Goal: Obtain resource: Download file/media

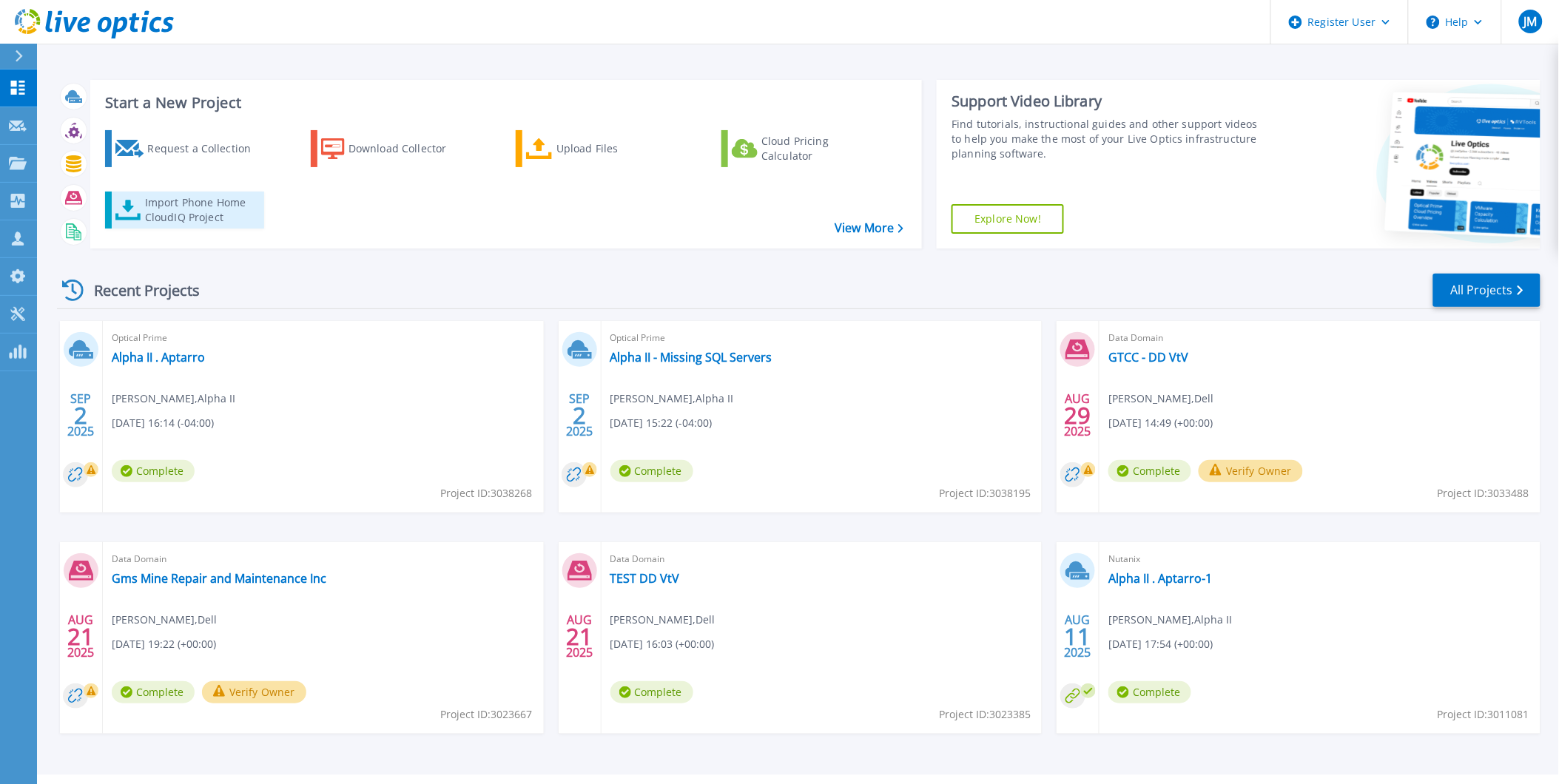
click at [186, 209] on div "Import Phone Home CloudIQ Project" at bounding box center [203, 209] width 115 height 30
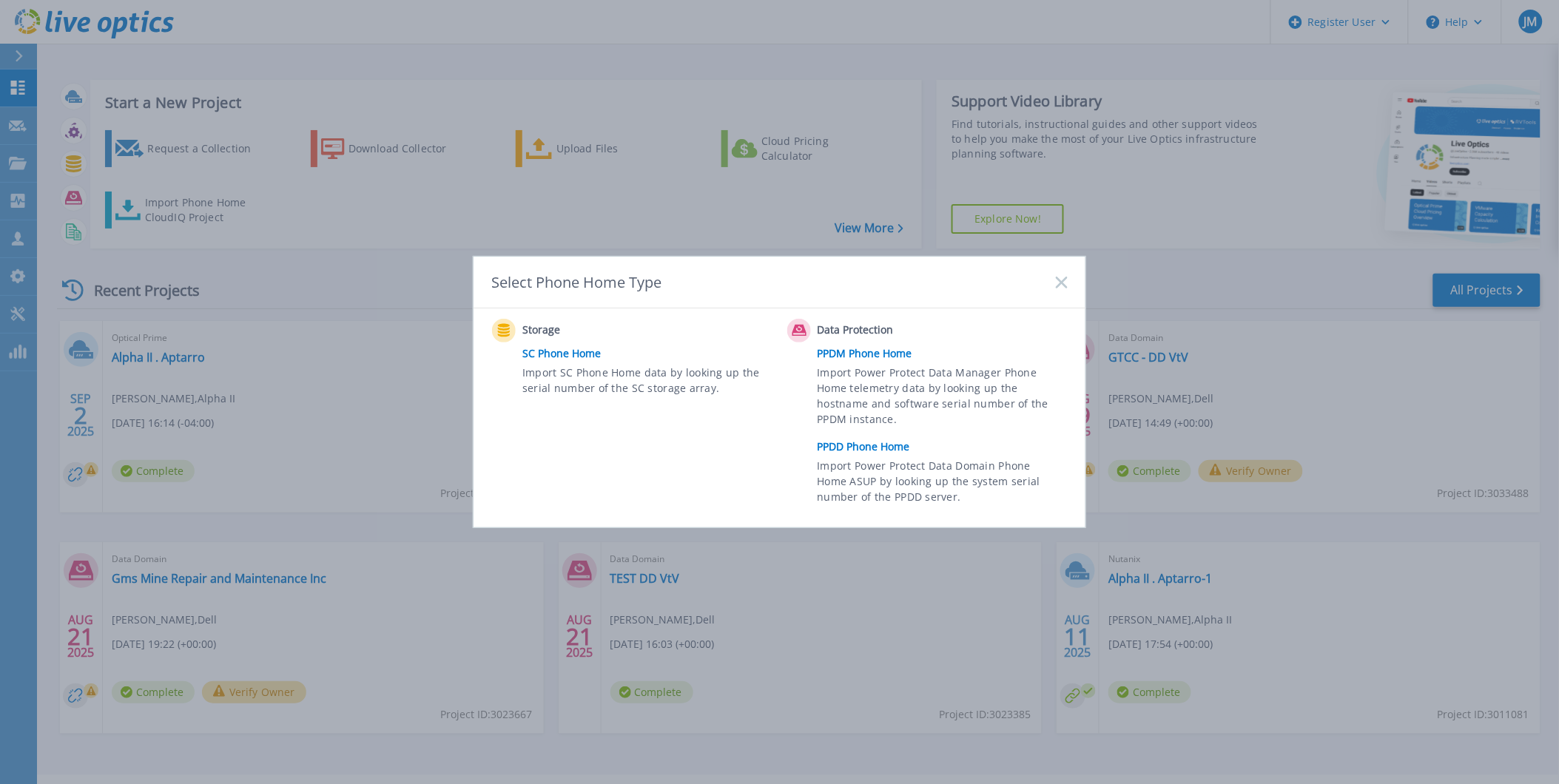
click at [889, 459] on span "Import Power Protect Data Domain Phone Home ASUP by looking up the system seria…" at bounding box center [941, 483] width 246 height 51
click at [883, 445] on link "PPDD Phone Home" at bounding box center [947, 446] width 258 height 22
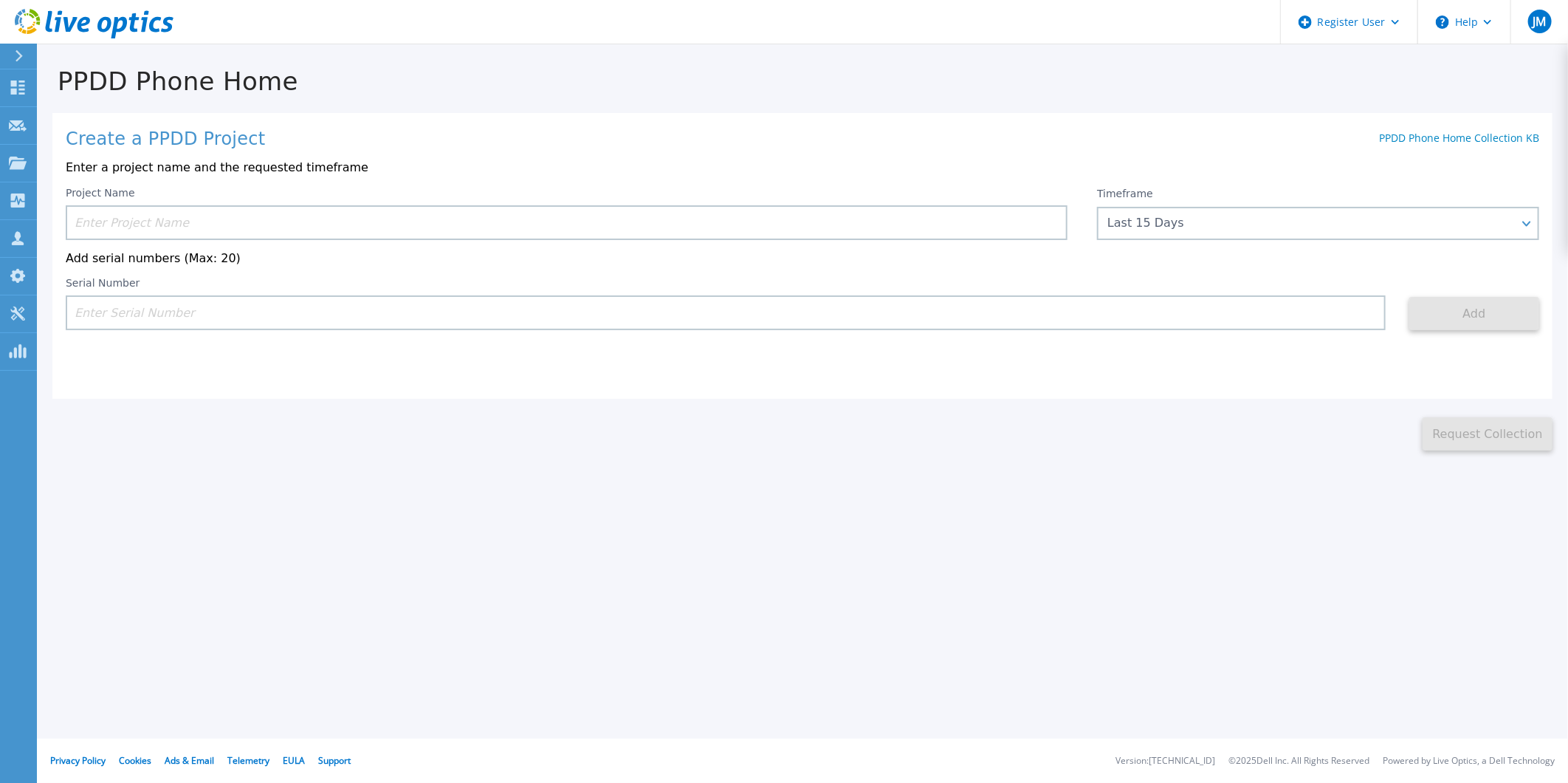
click at [1094, 233] on div "Project Name" at bounding box center [582, 213] width 1032 height 53
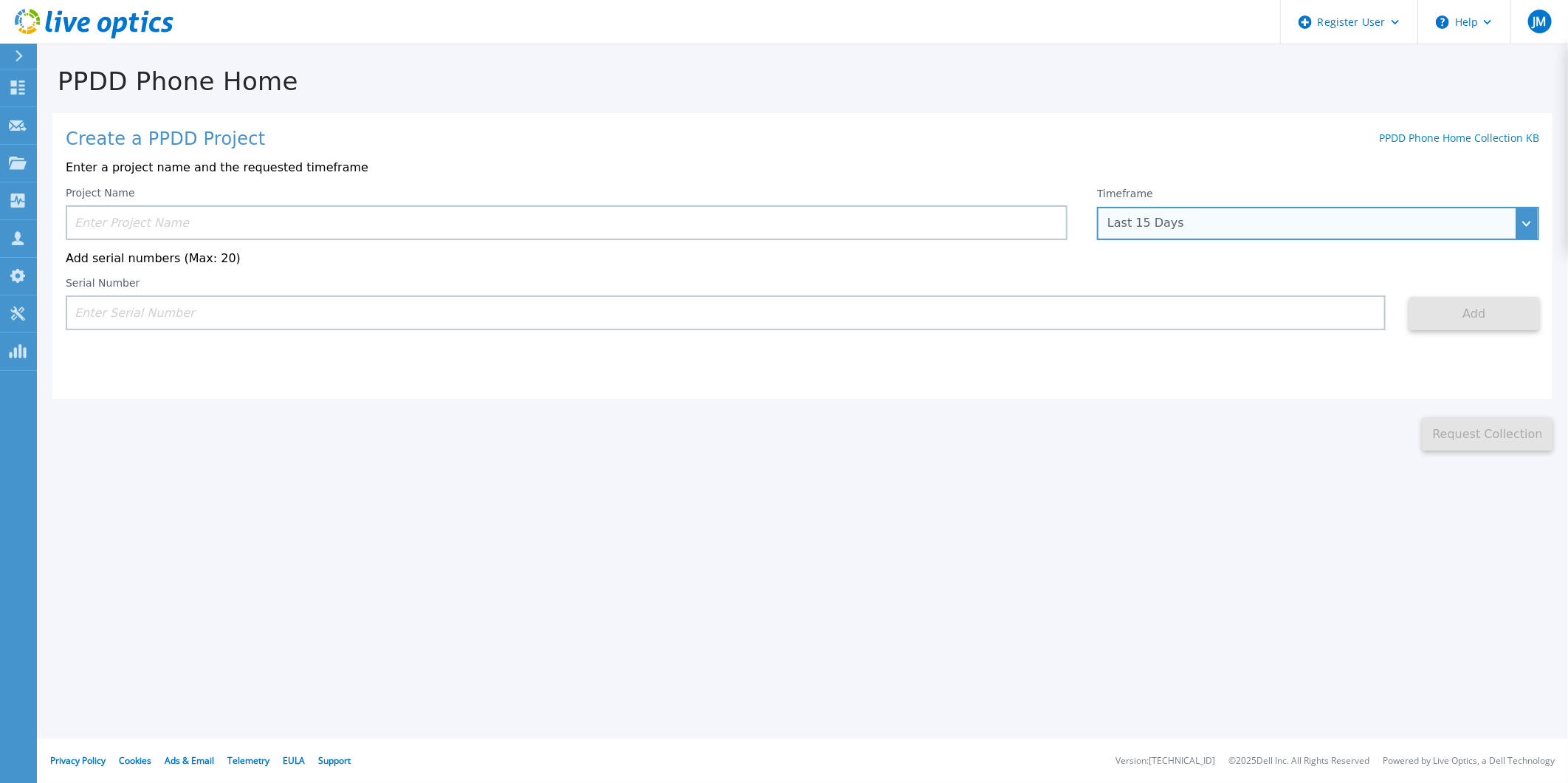
click at [1161, 233] on div "Last 15 Days" at bounding box center [1318, 224] width 442 height 34
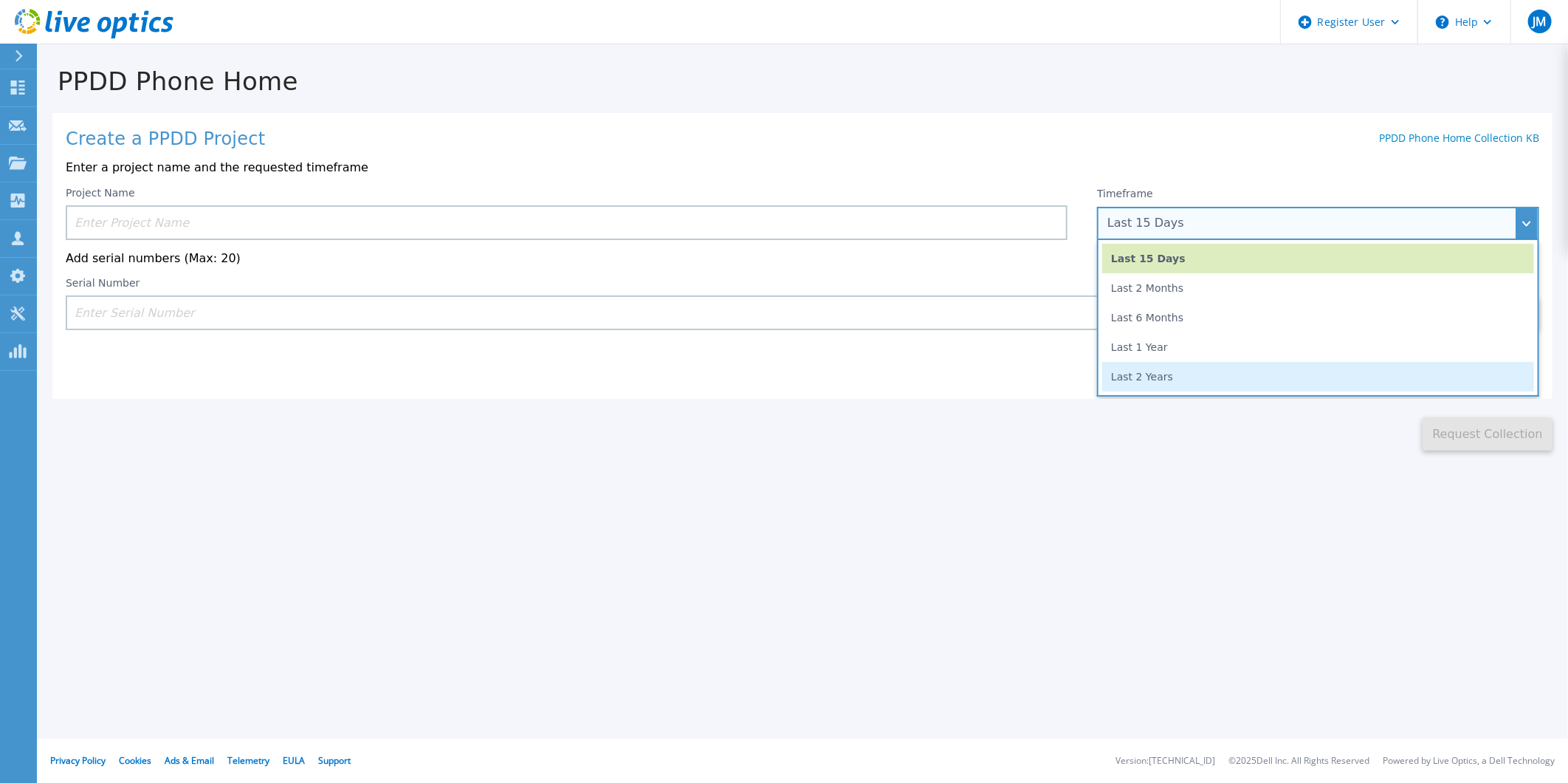
click at [1142, 378] on li "Last 2 Years" at bounding box center [1318, 376] width 432 height 30
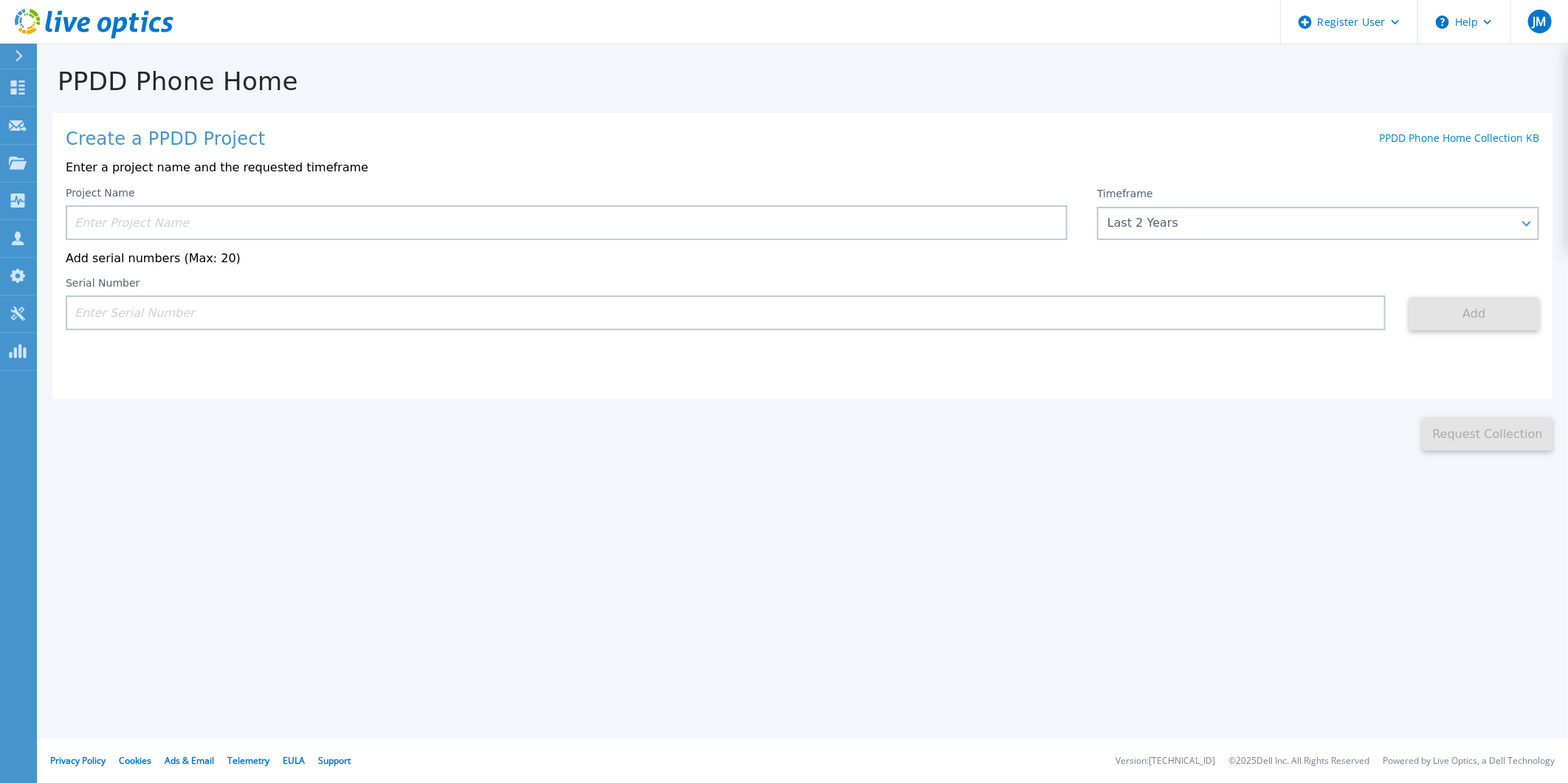
click at [491, 208] on input at bounding box center [567, 223] width 1002 height 35
paste input "American Tire Distributors"
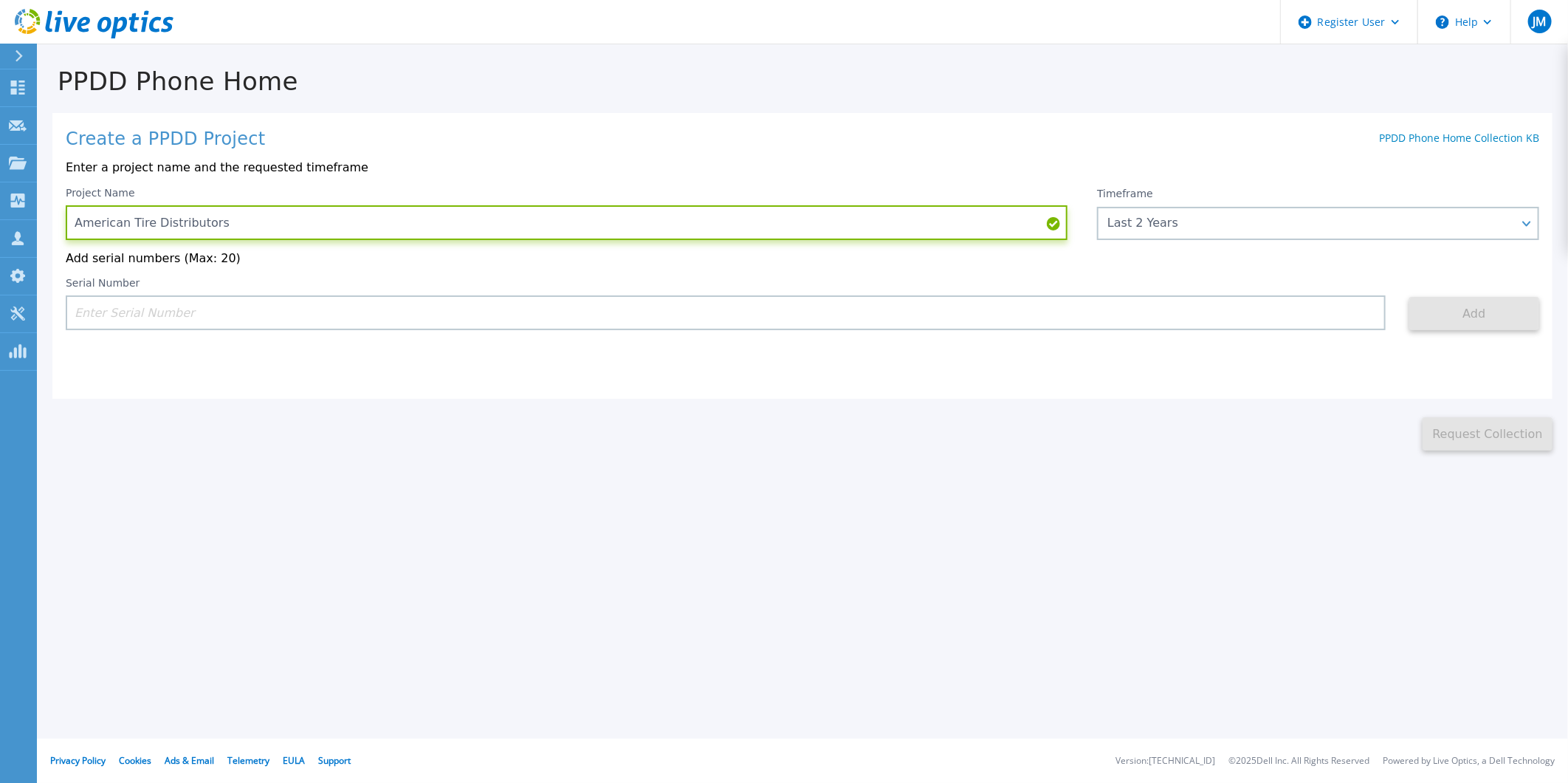
type input "American Tire Distributors"
click at [351, 318] on input at bounding box center [726, 313] width 1321 height 35
paste input "APX00241600270"
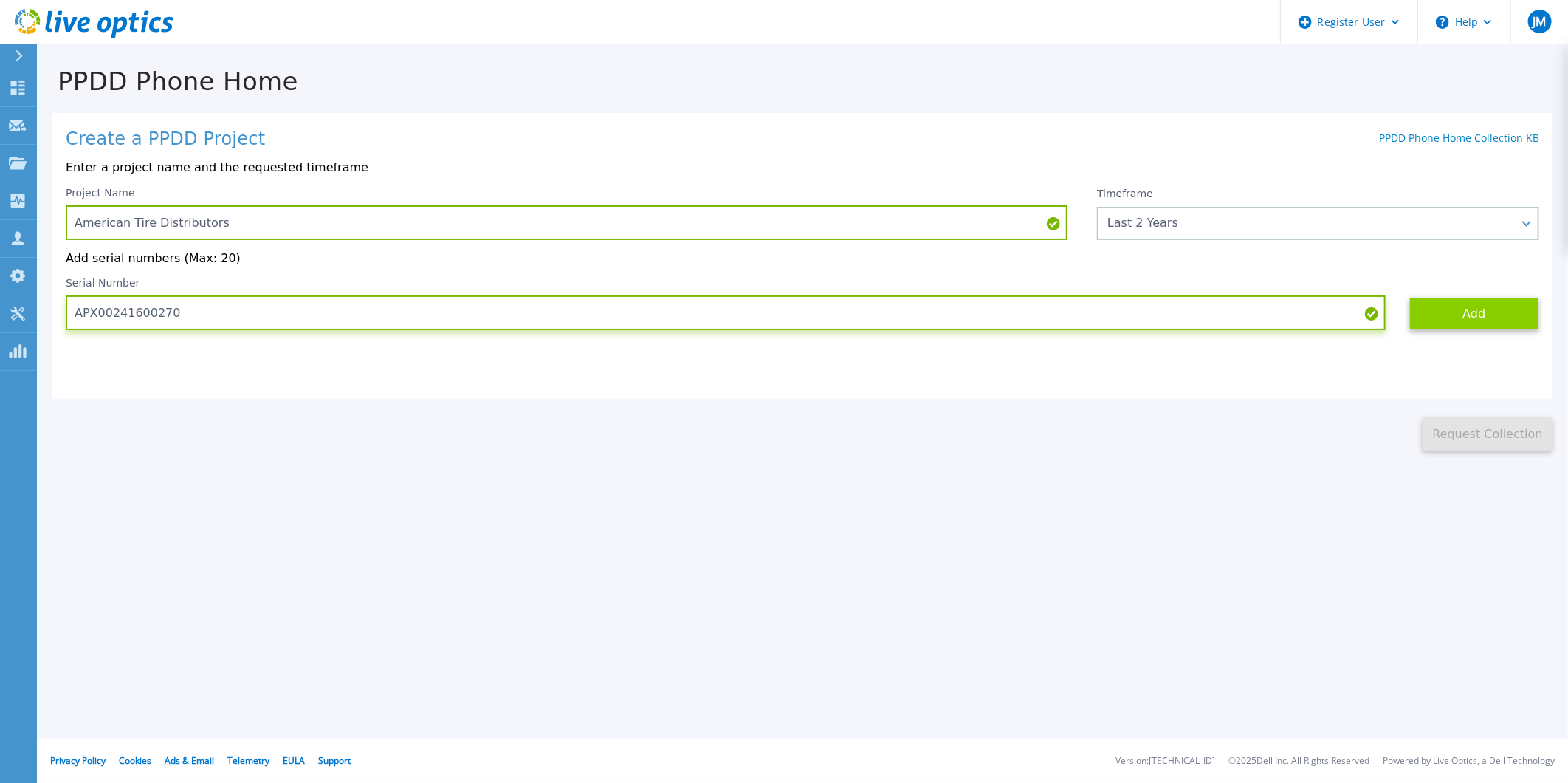
type input "APX00241600270"
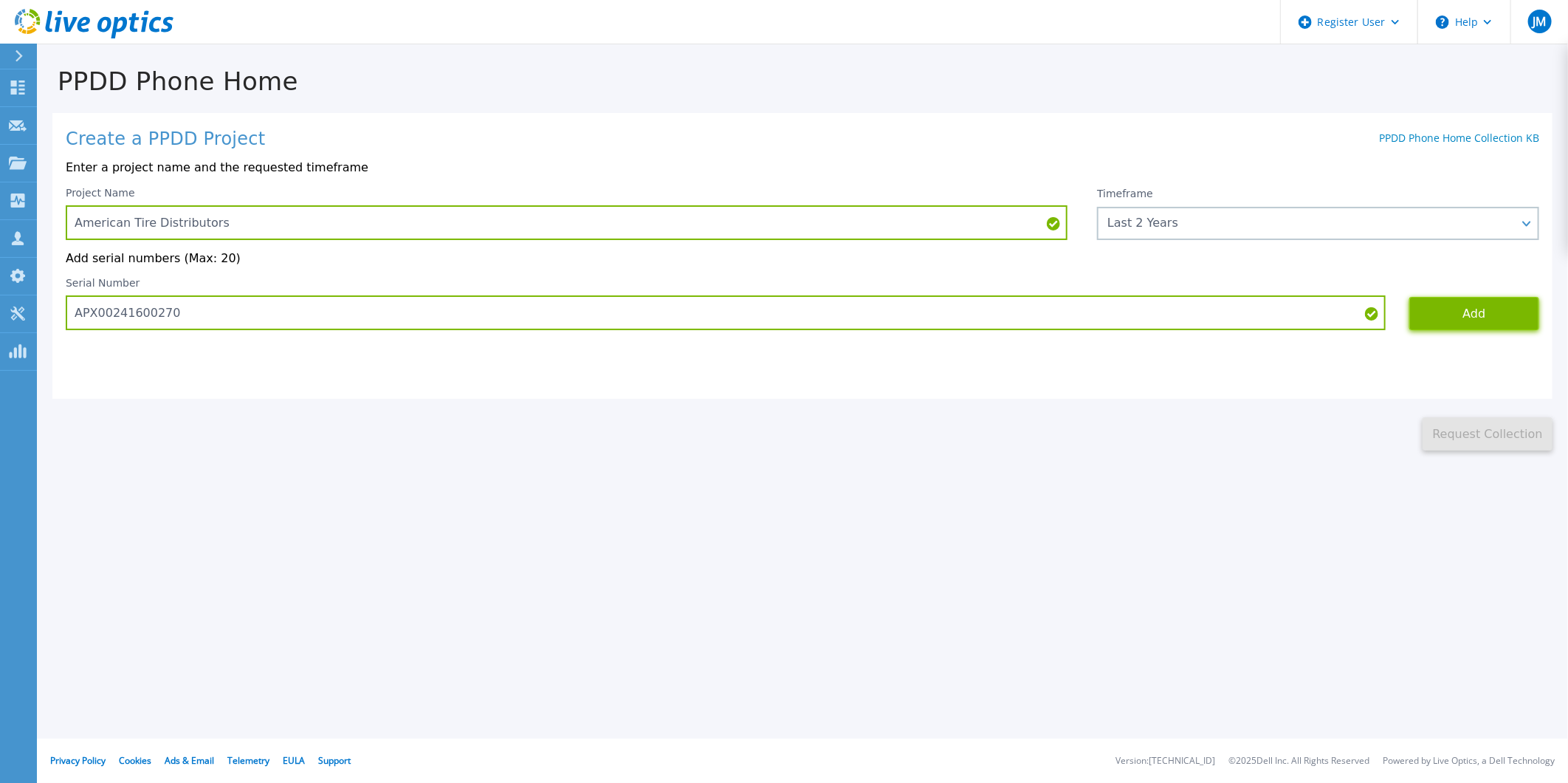
click at [1439, 313] on button "Add" at bounding box center [1474, 313] width 129 height 34
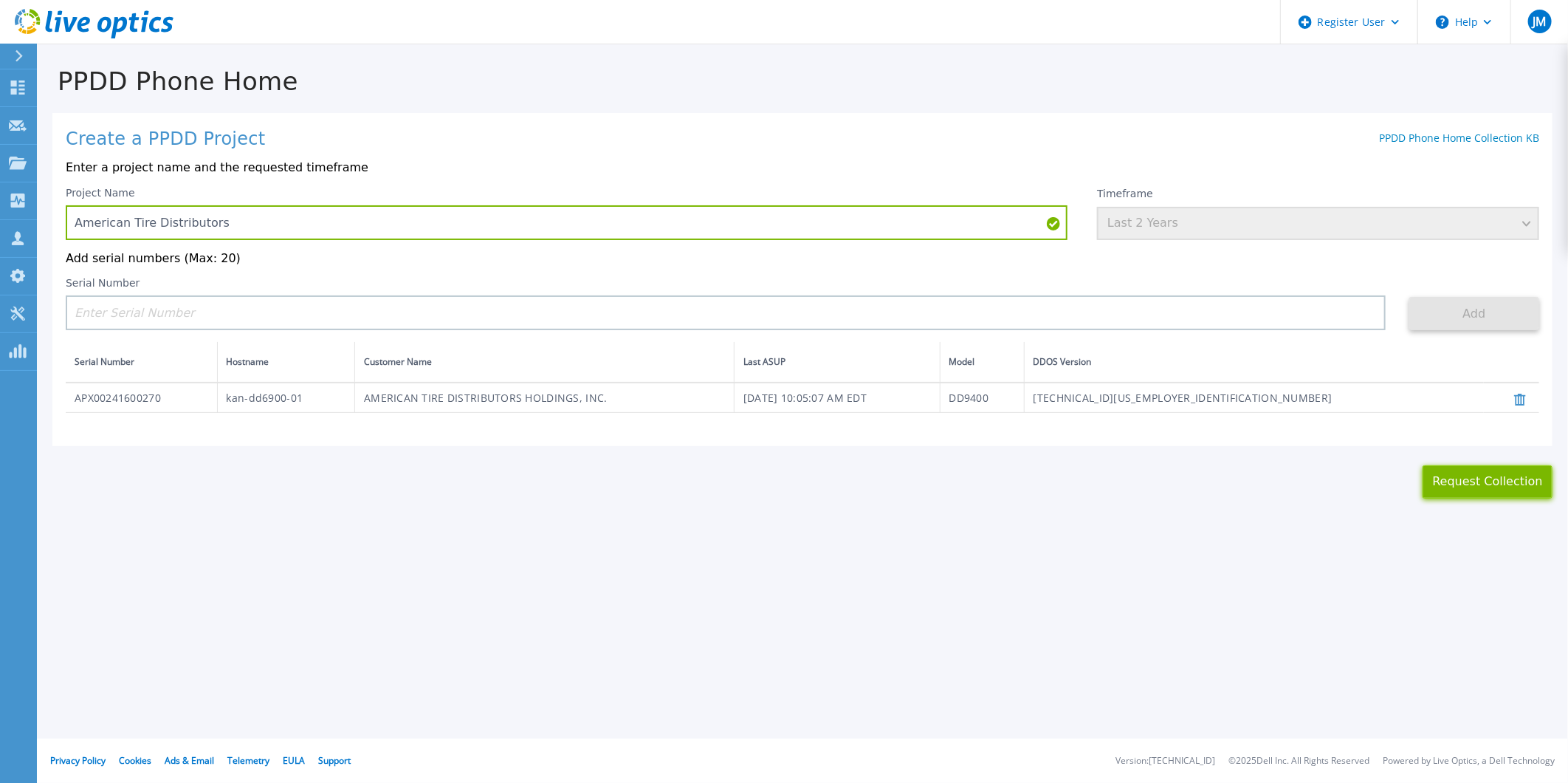
click at [1494, 469] on button "Request Collection" at bounding box center [1487, 482] width 129 height 34
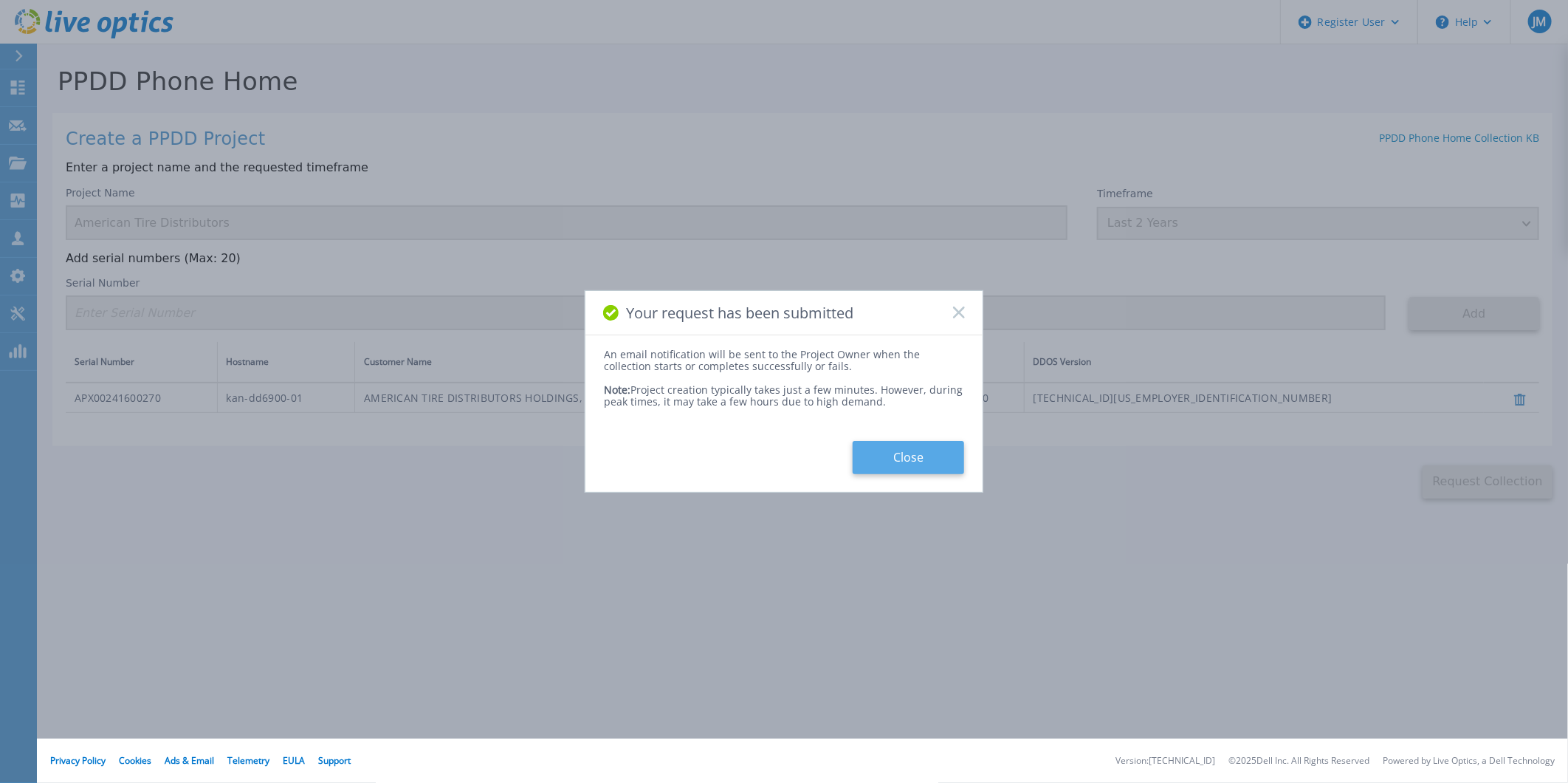
click at [876, 448] on button "Close" at bounding box center [908, 458] width 111 height 34
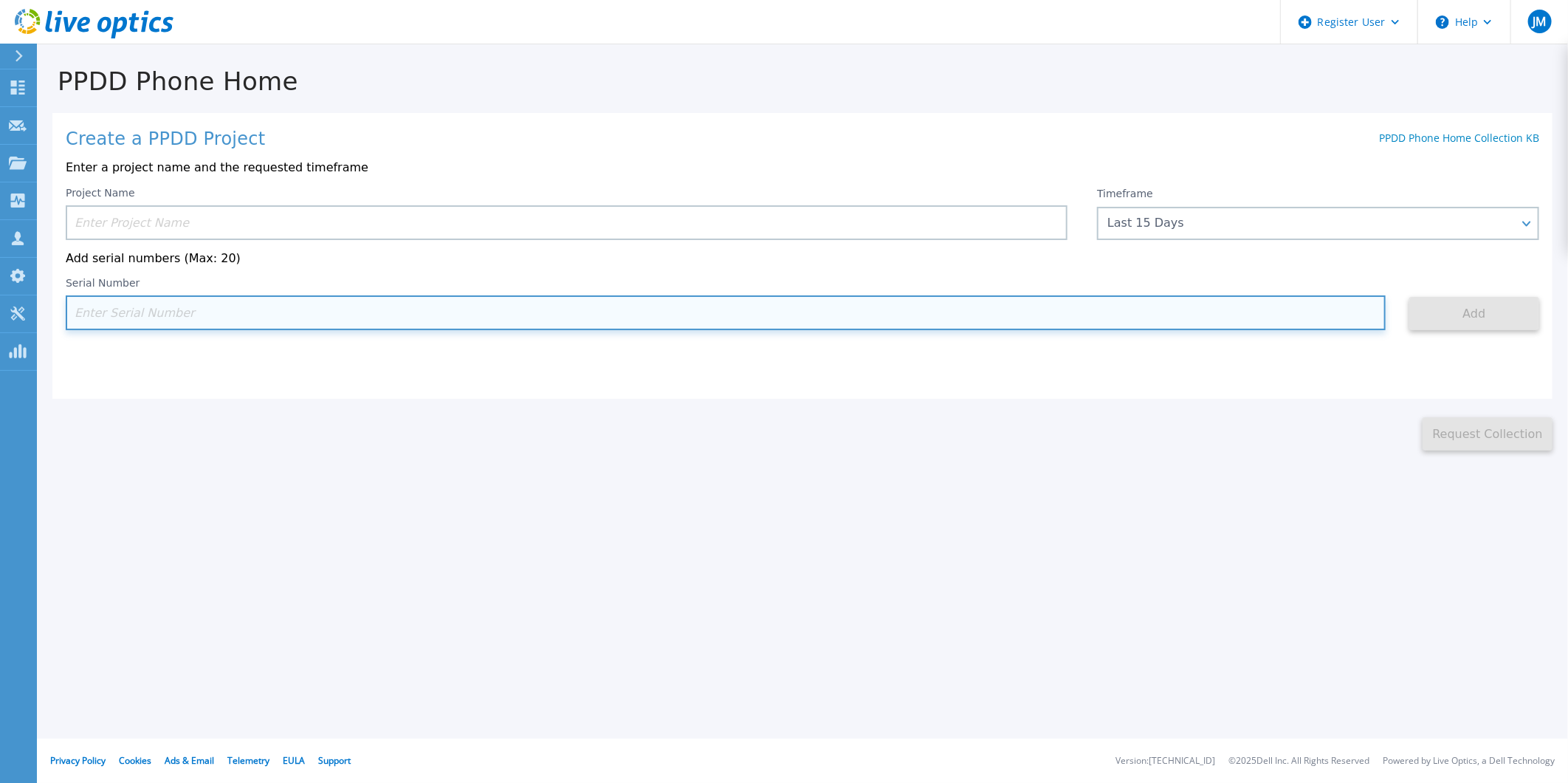
click at [225, 320] on input at bounding box center [726, 313] width 1321 height 35
paste input "APM00213001905"
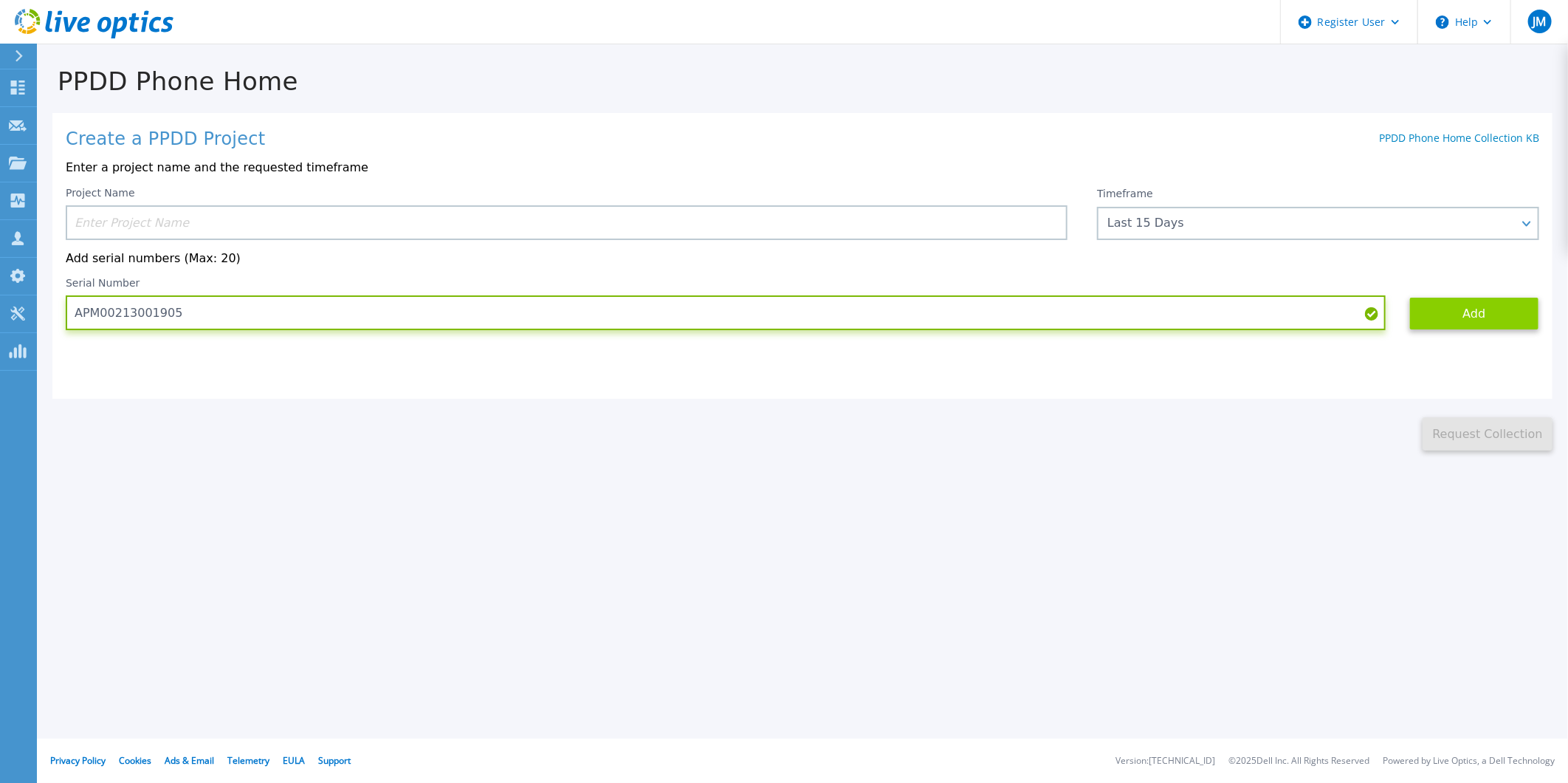
type input "APM00213001905"
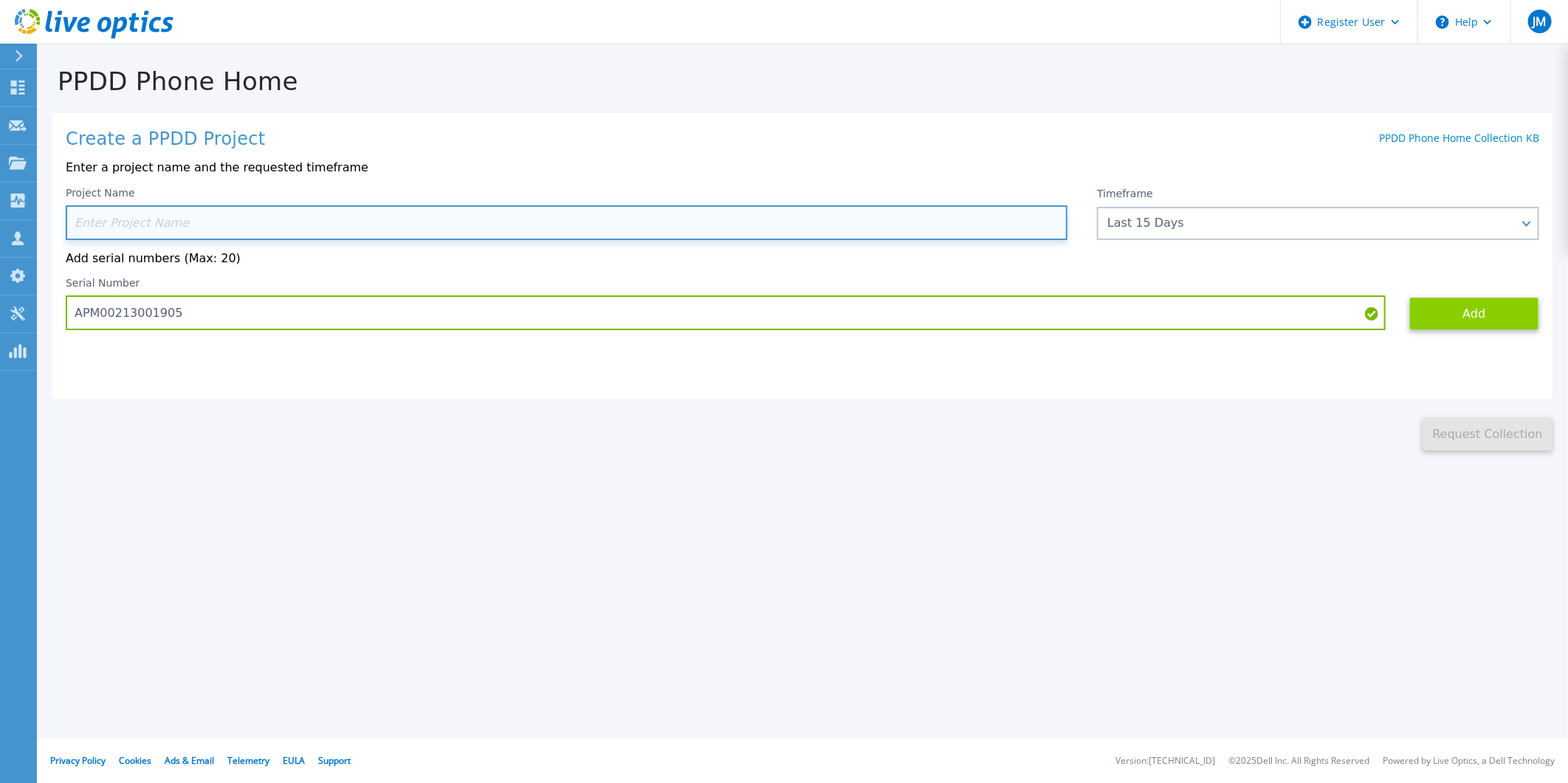
click at [377, 215] on input at bounding box center [567, 223] width 1002 height 35
paste input "American Tire Distributors"
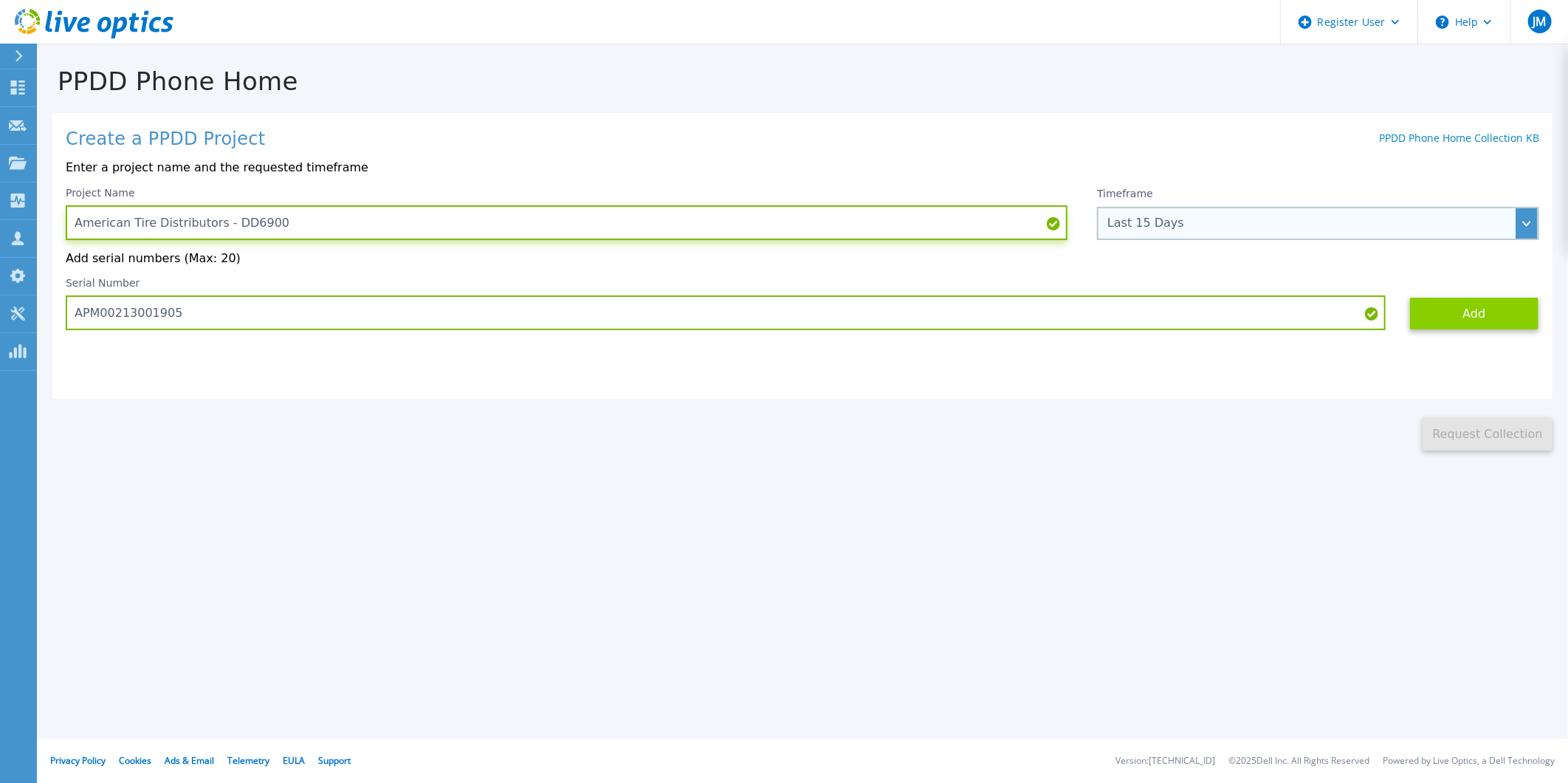
type input "American Tire Distributors - DD6900"
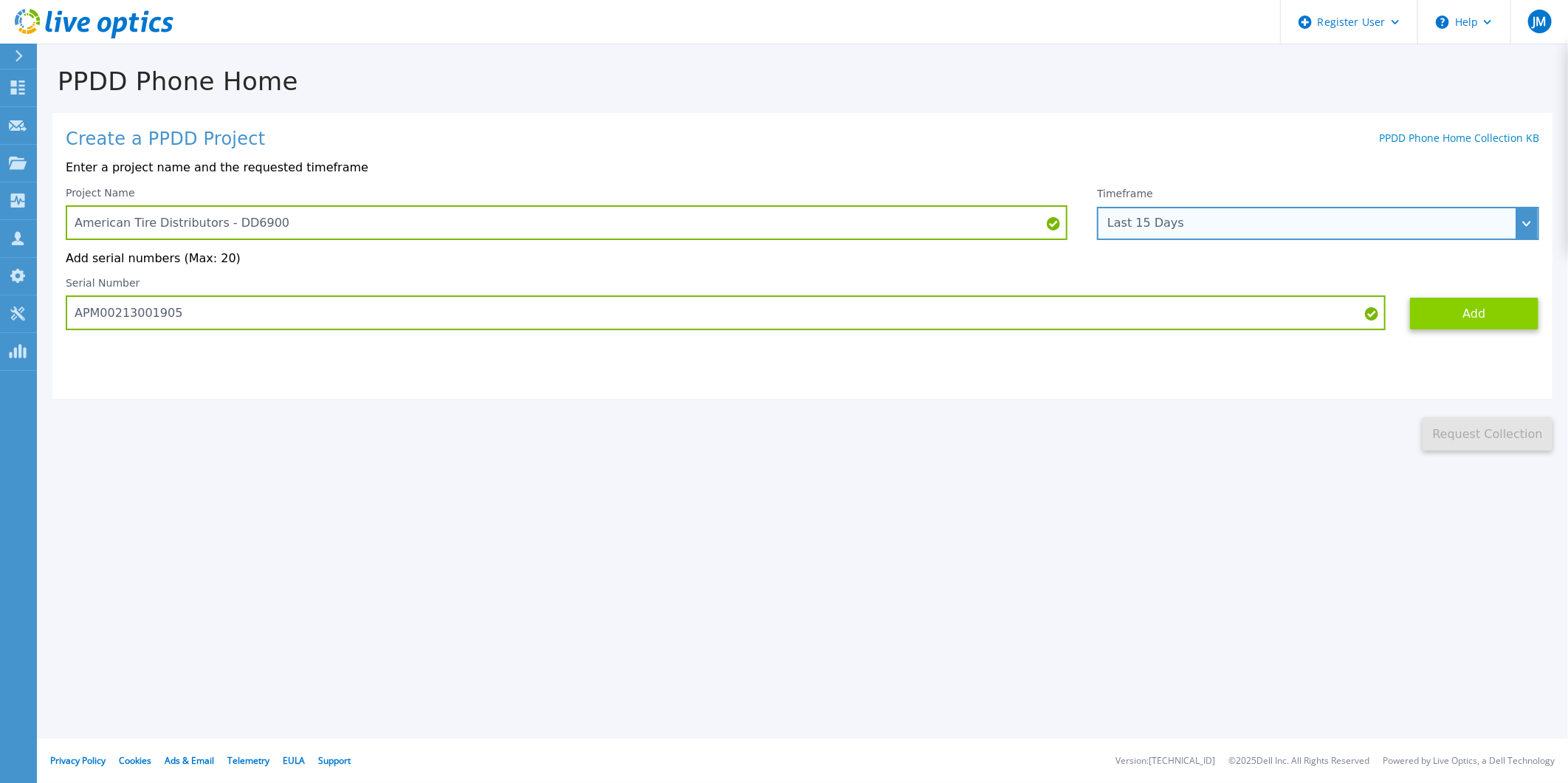
click at [1202, 219] on div "Last 15 Days" at bounding box center [1310, 224] width 406 height 13
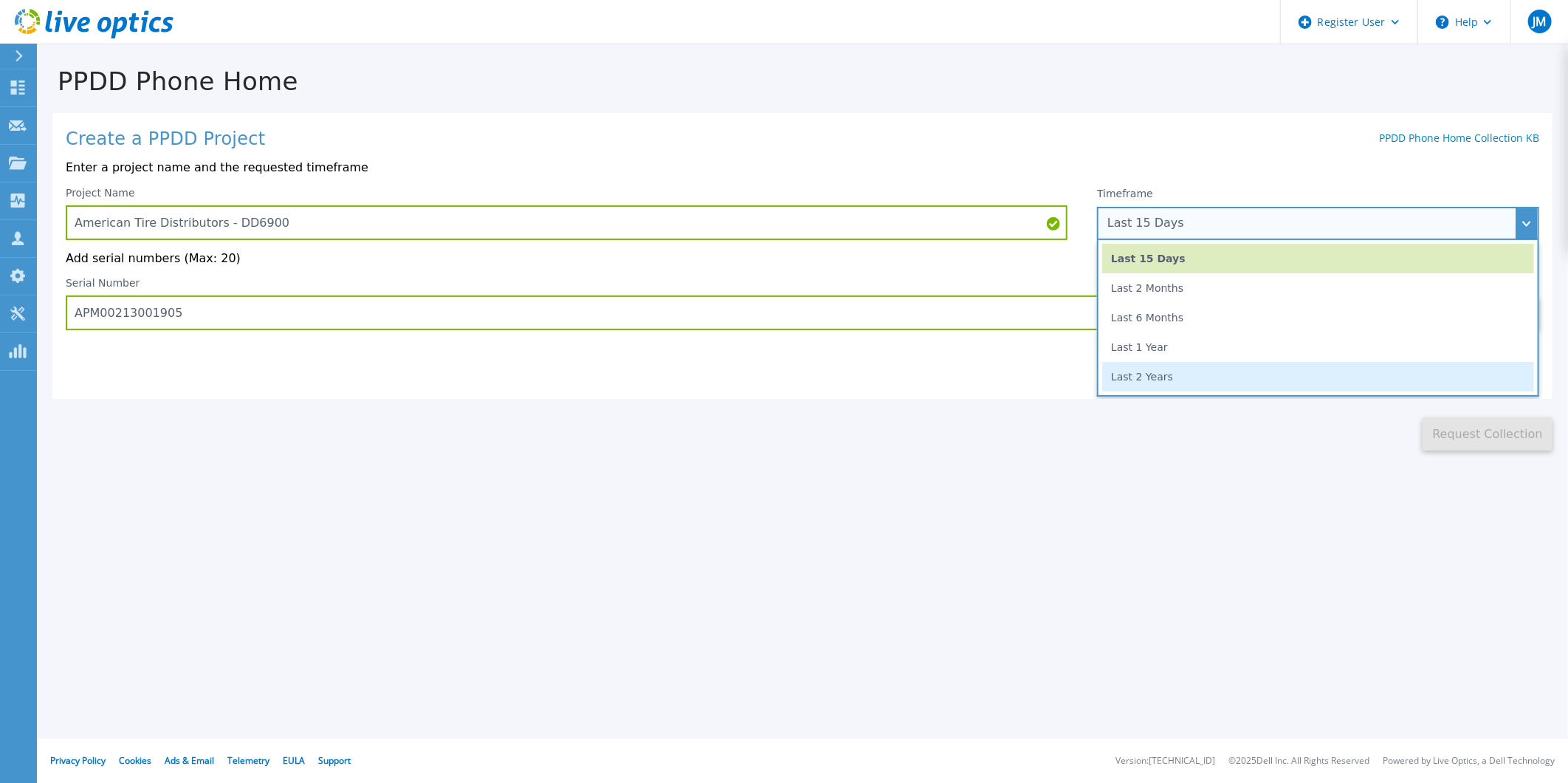
click at [1147, 382] on li "Last 2 Years" at bounding box center [1318, 376] width 432 height 30
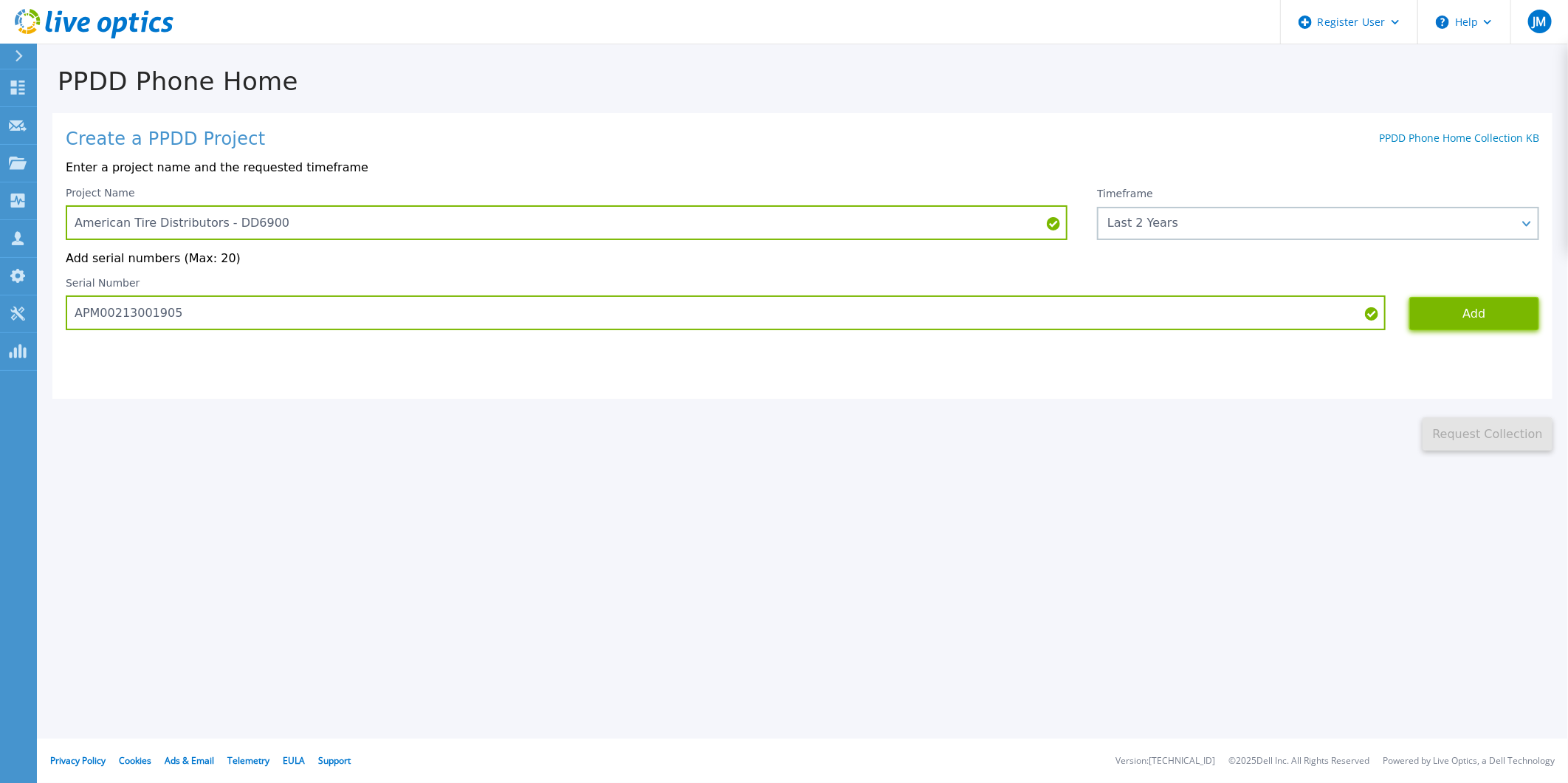
click at [1447, 330] on button "Add" at bounding box center [1474, 313] width 129 height 34
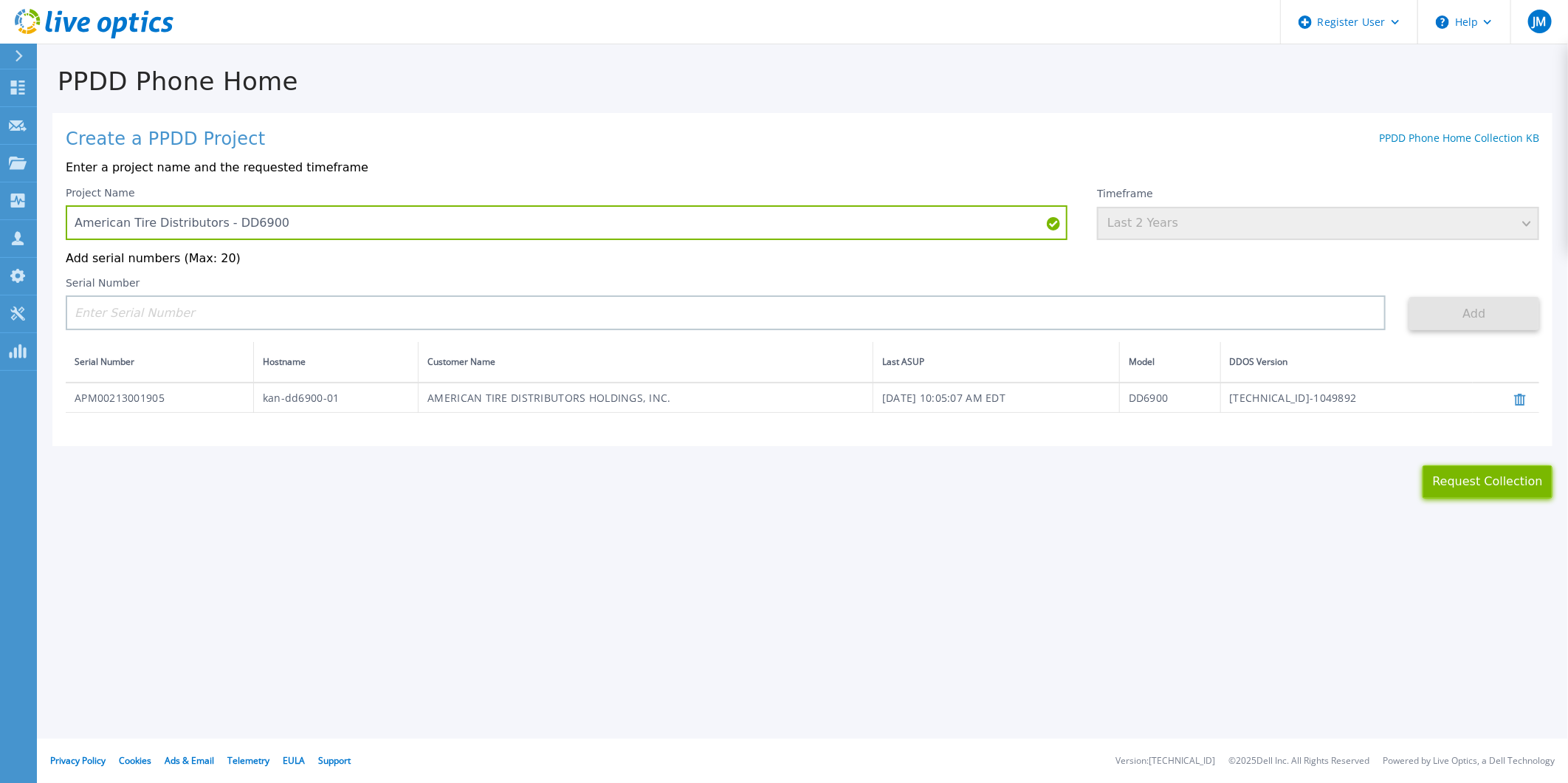
click at [1453, 493] on button "Request Collection" at bounding box center [1487, 482] width 129 height 34
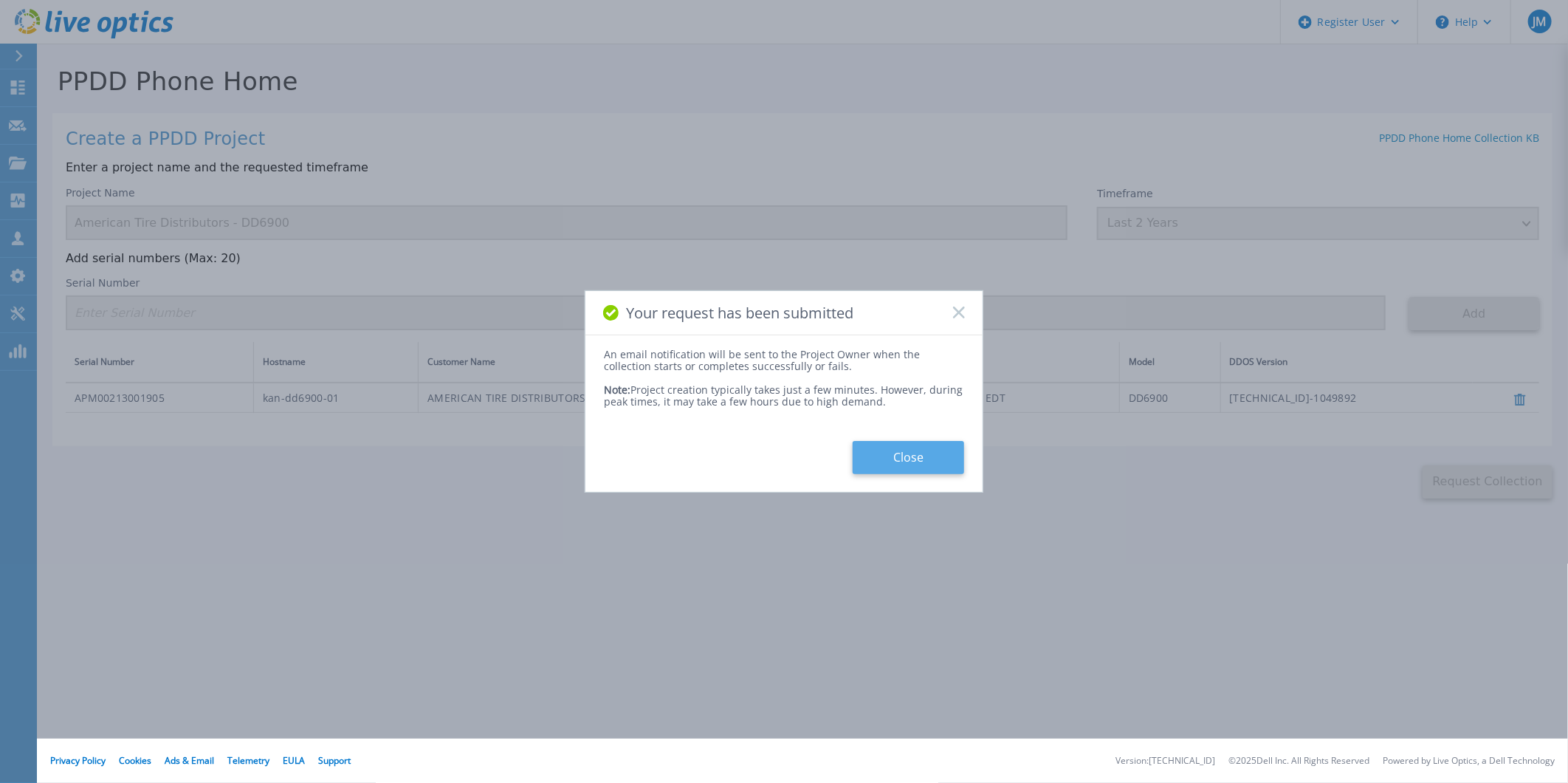
click at [920, 454] on button "Close" at bounding box center [908, 458] width 111 height 34
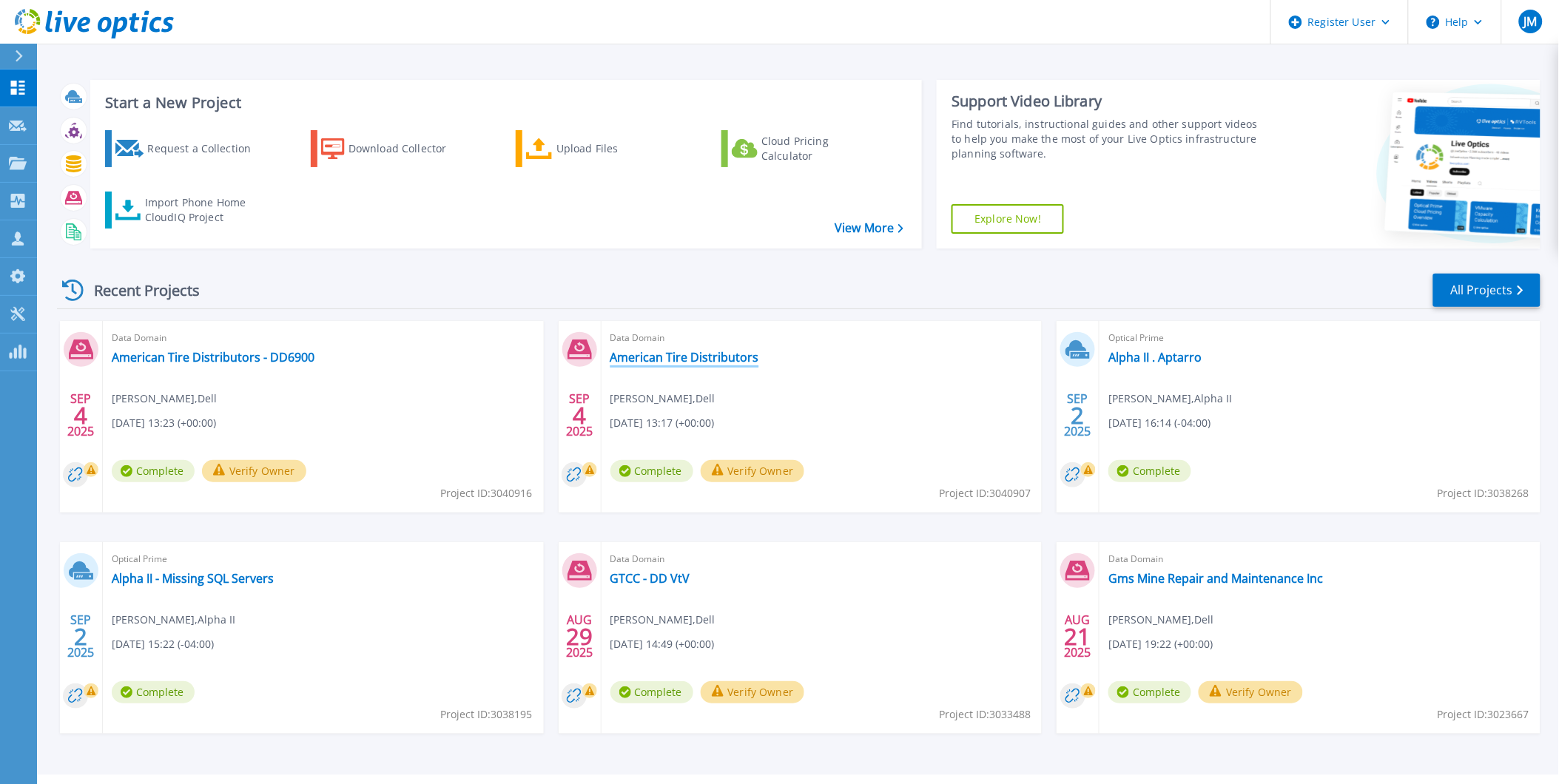
click at [664, 363] on link "American Tire Distributors" at bounding box center [684, 356] width 149 height 14
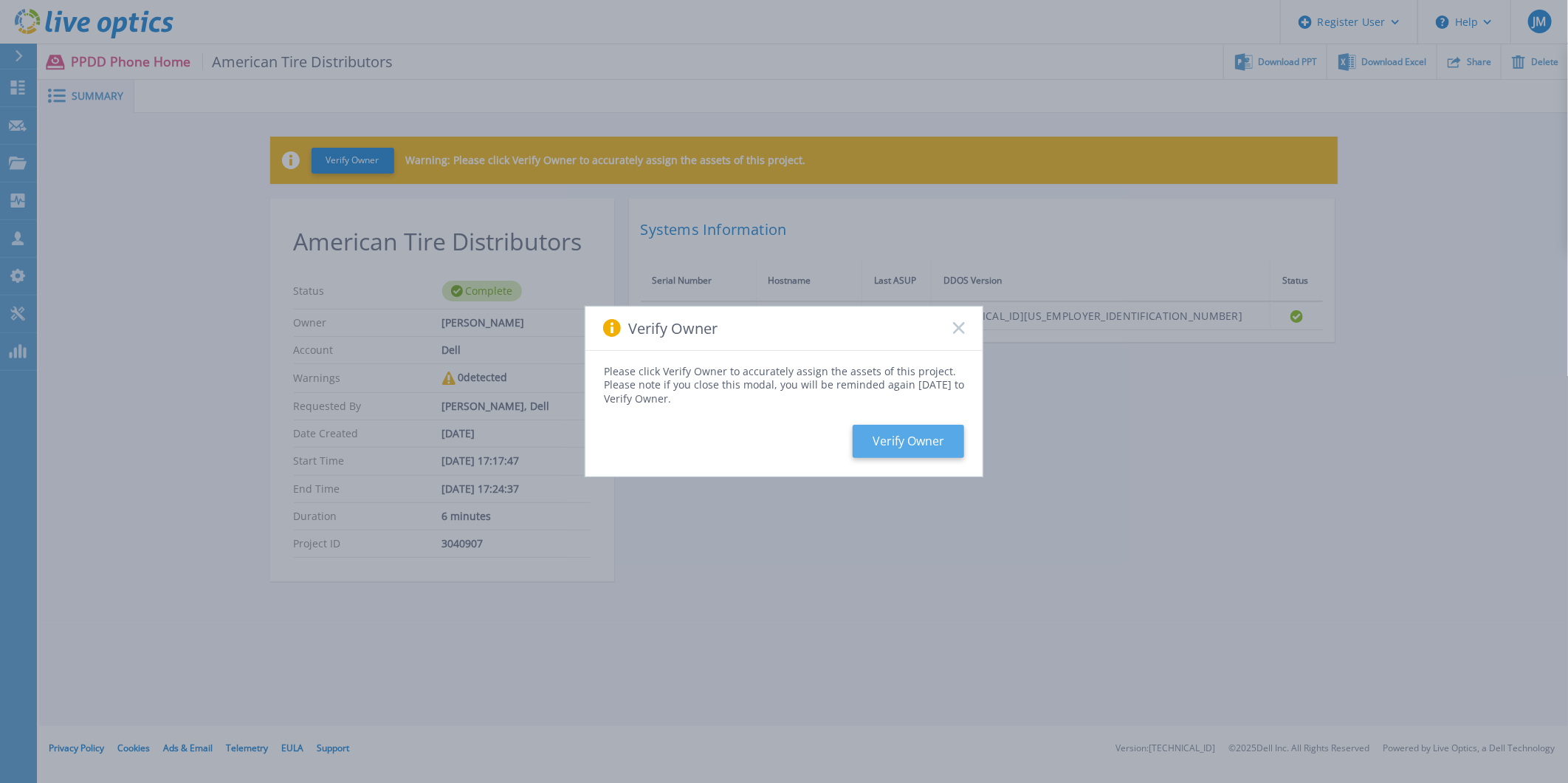
click at [879, 444] on button "Verify Owner" at bounding box center [908, 441] width 111 height 34
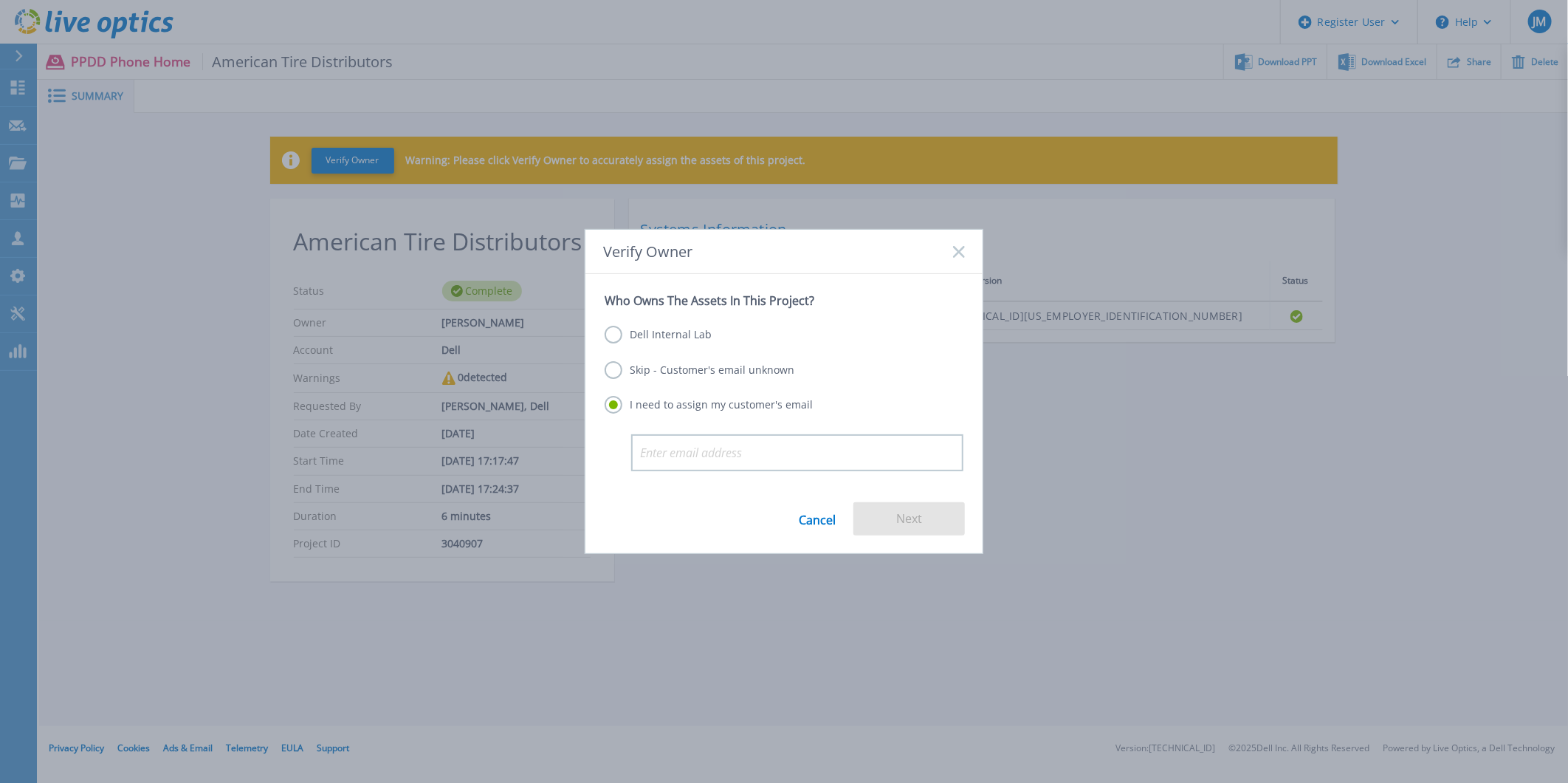
click at [611, 365] on label "Skip - Customer's email unknown" at bounding box center [700, 369] width 190 height 17
click at [0, 0] on input "Skip - Customer's email unknown" at bounding box center [0, 0] width 0 height 0
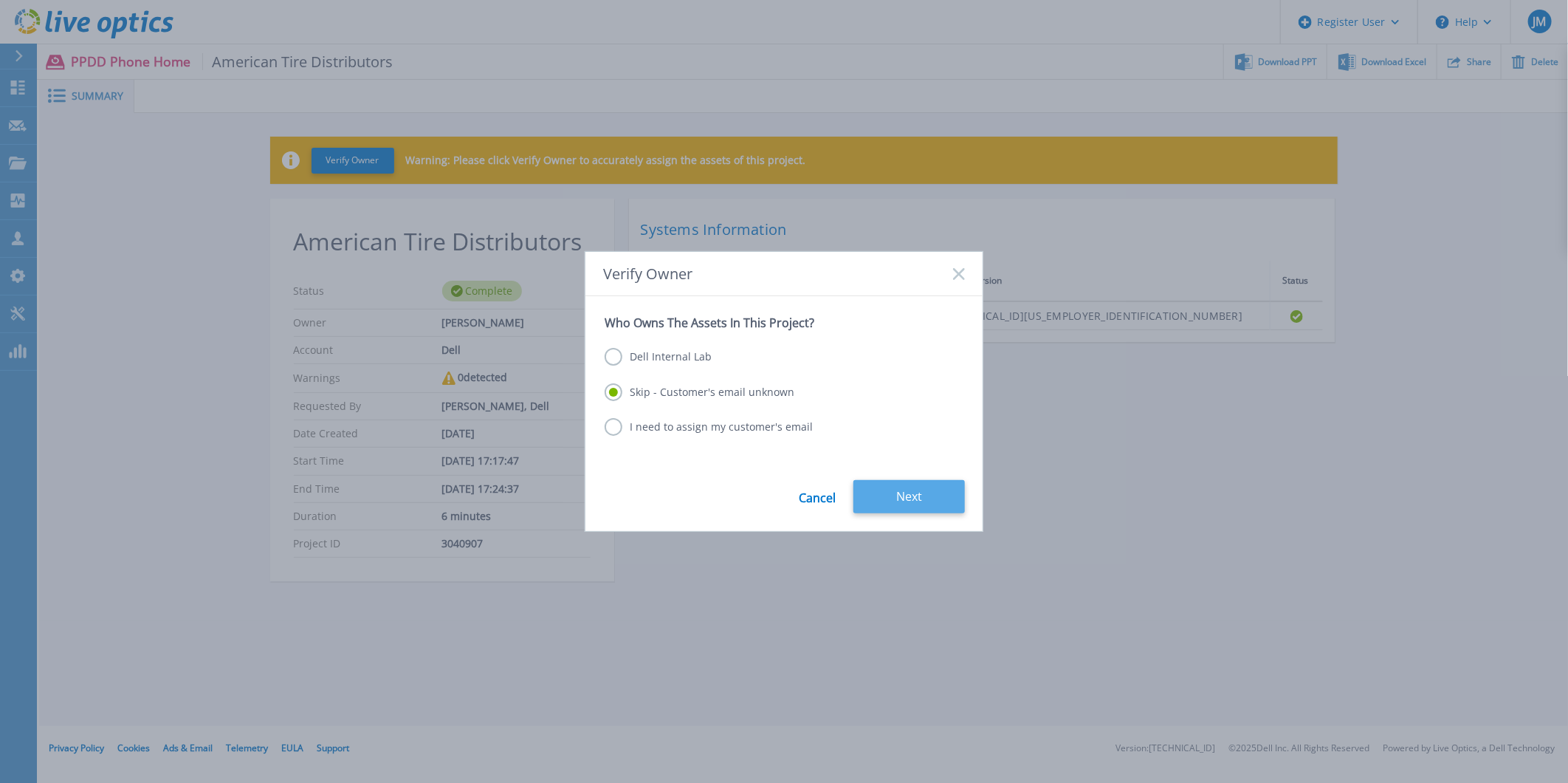
click at [872, 486] on button "Next" at bounding box center [909, 496] width 111 height 34
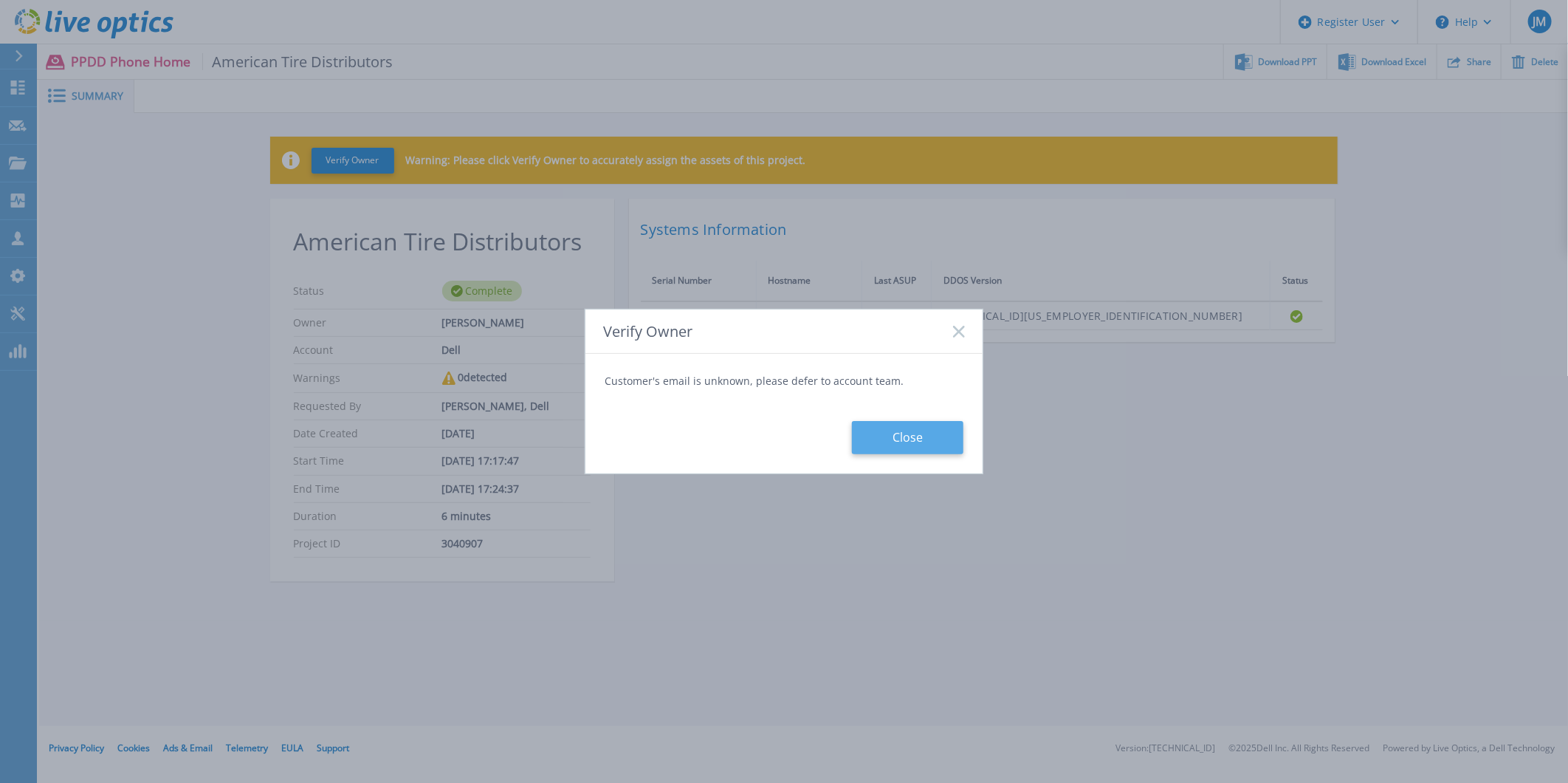
click at [874, 451] on button "Close" at bounding box center [907, 438] width 111 height 34
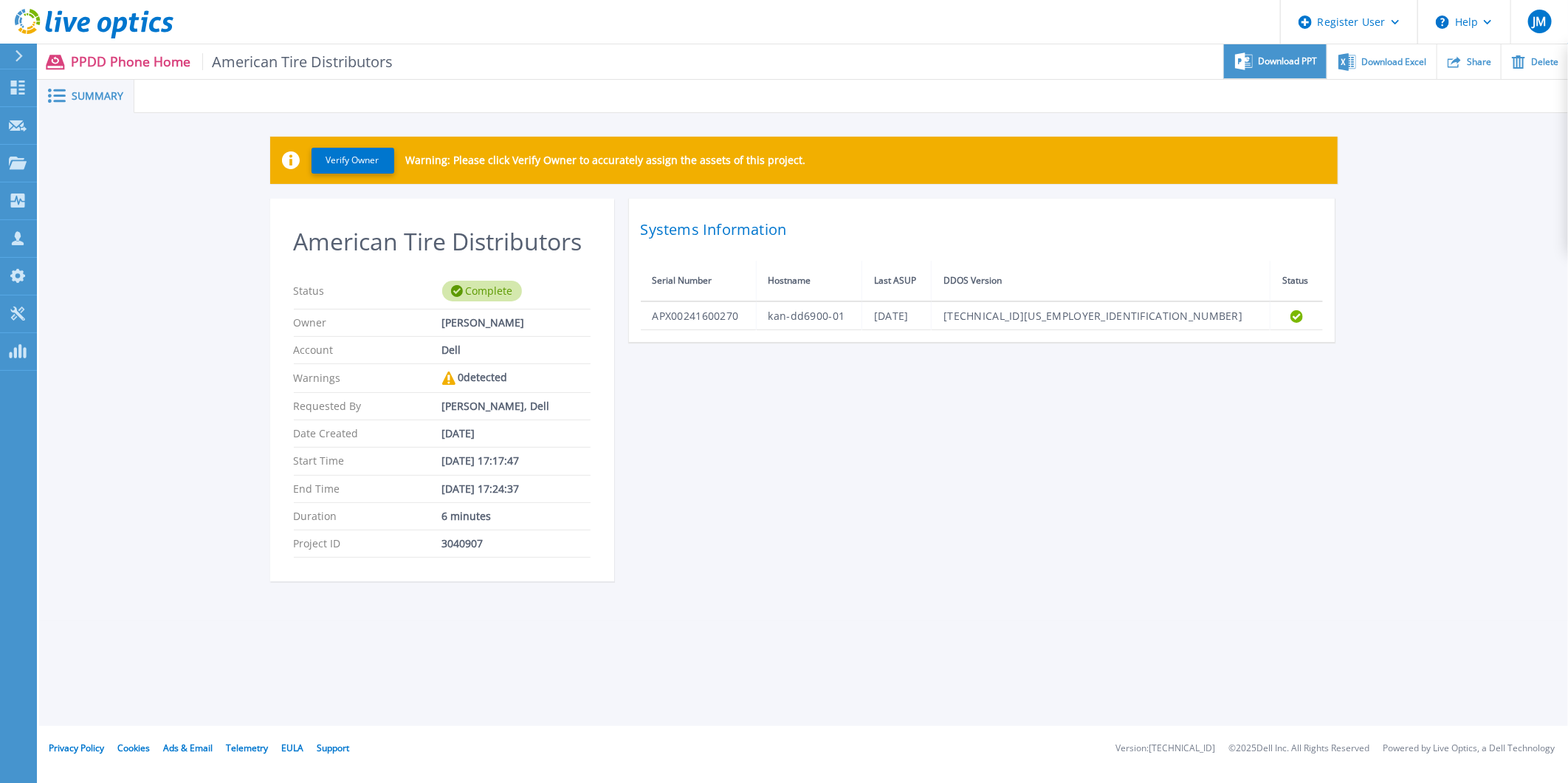
click at [1301, 70] on div "Download PPT" at bounding box center [1275, 61] width 103 height 35
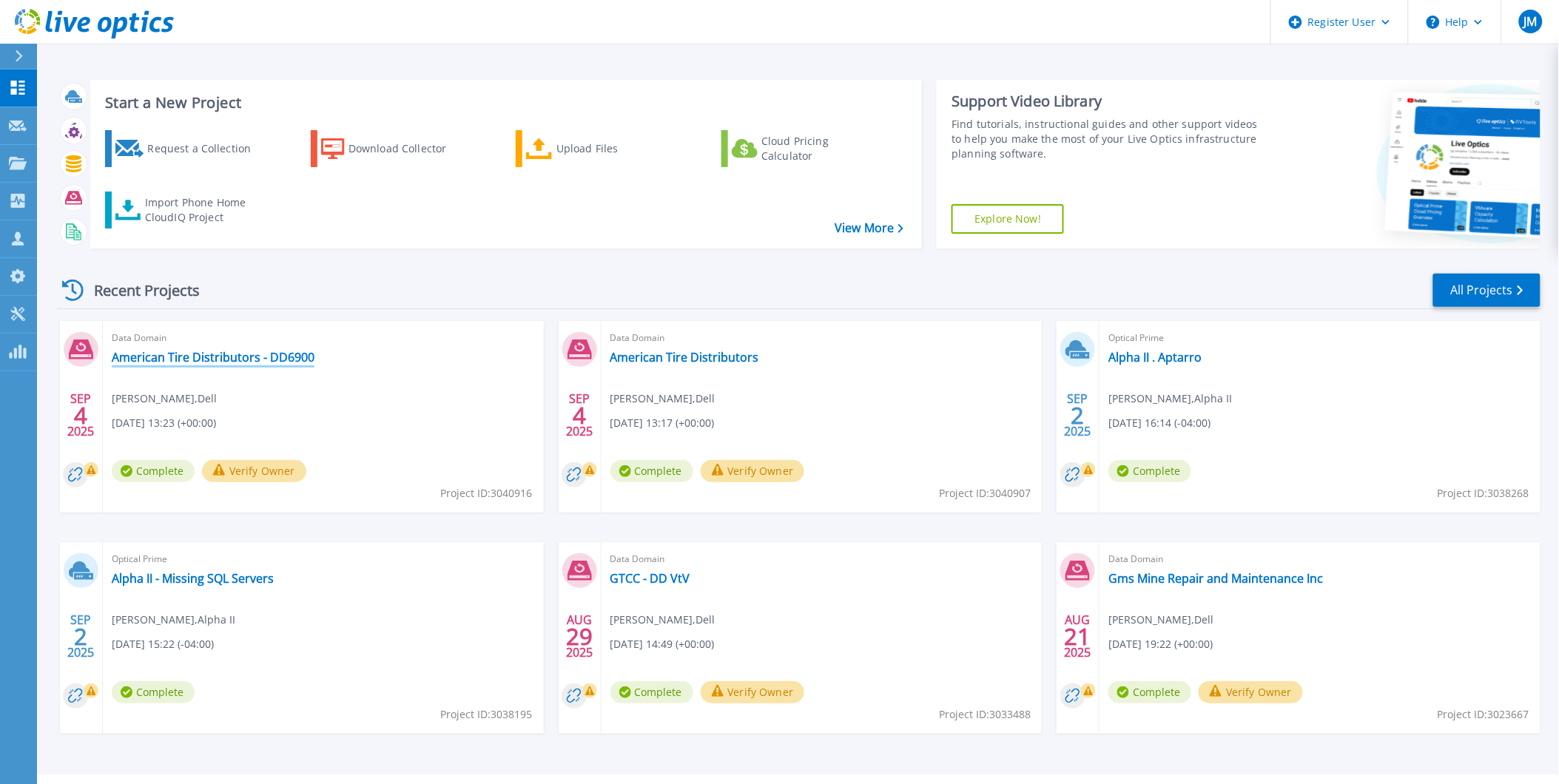
click at [204, 356] on link "American Tire Distributors - DD6900" at bounding box center [212, 356] width 203 height 14
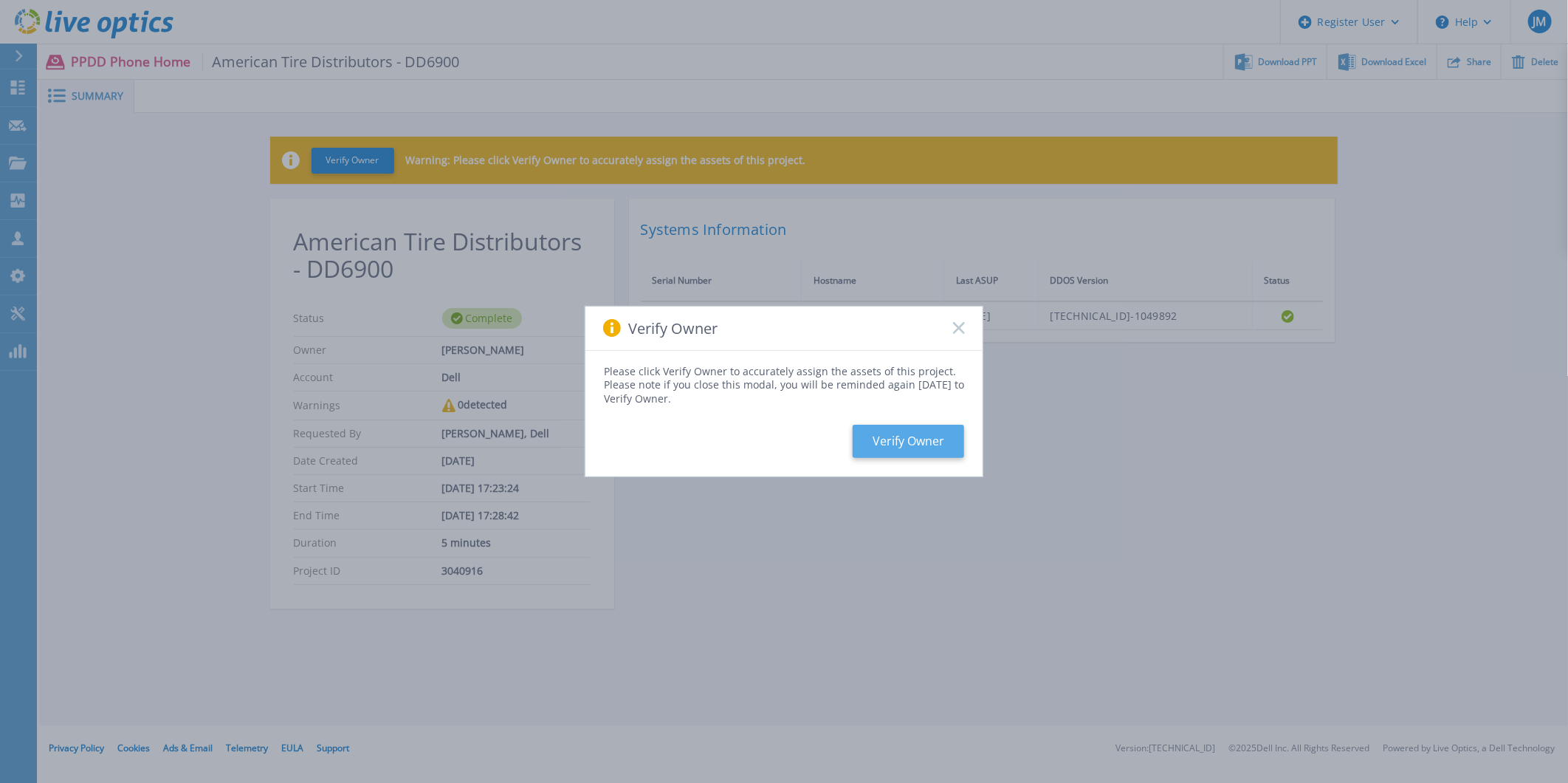
click at [878, 439] on button "Verify Owner" at bounding box center [908, 441] width 111 height 34
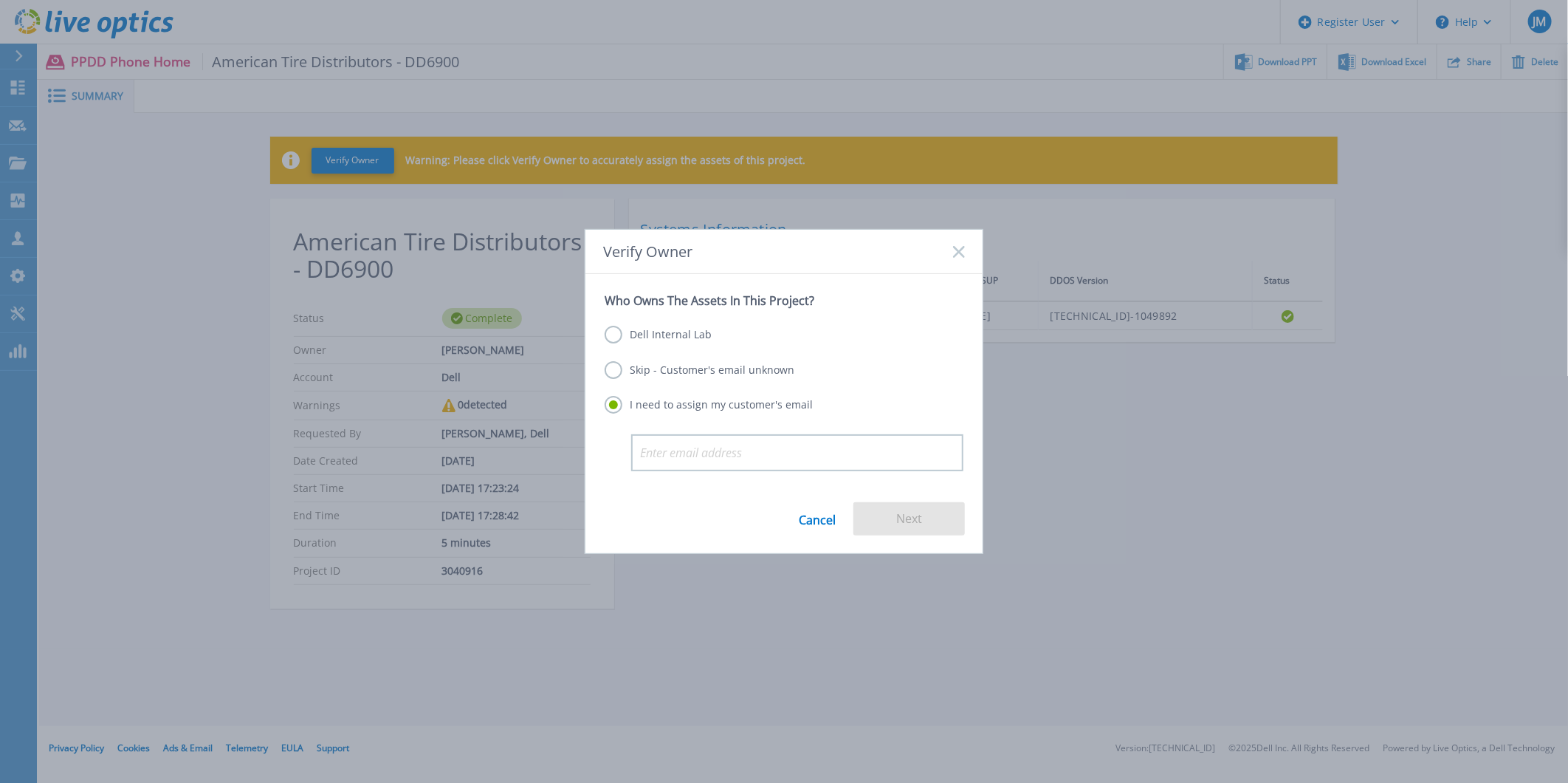
click at [674, 362] on label "Skip - Customer's email unknown" at bounding box center [700, 369] width 190 height 17
click at [0, 0] on input "Skip - Customer's email unknown" at bounding box center [0, 0] width 0 height 0
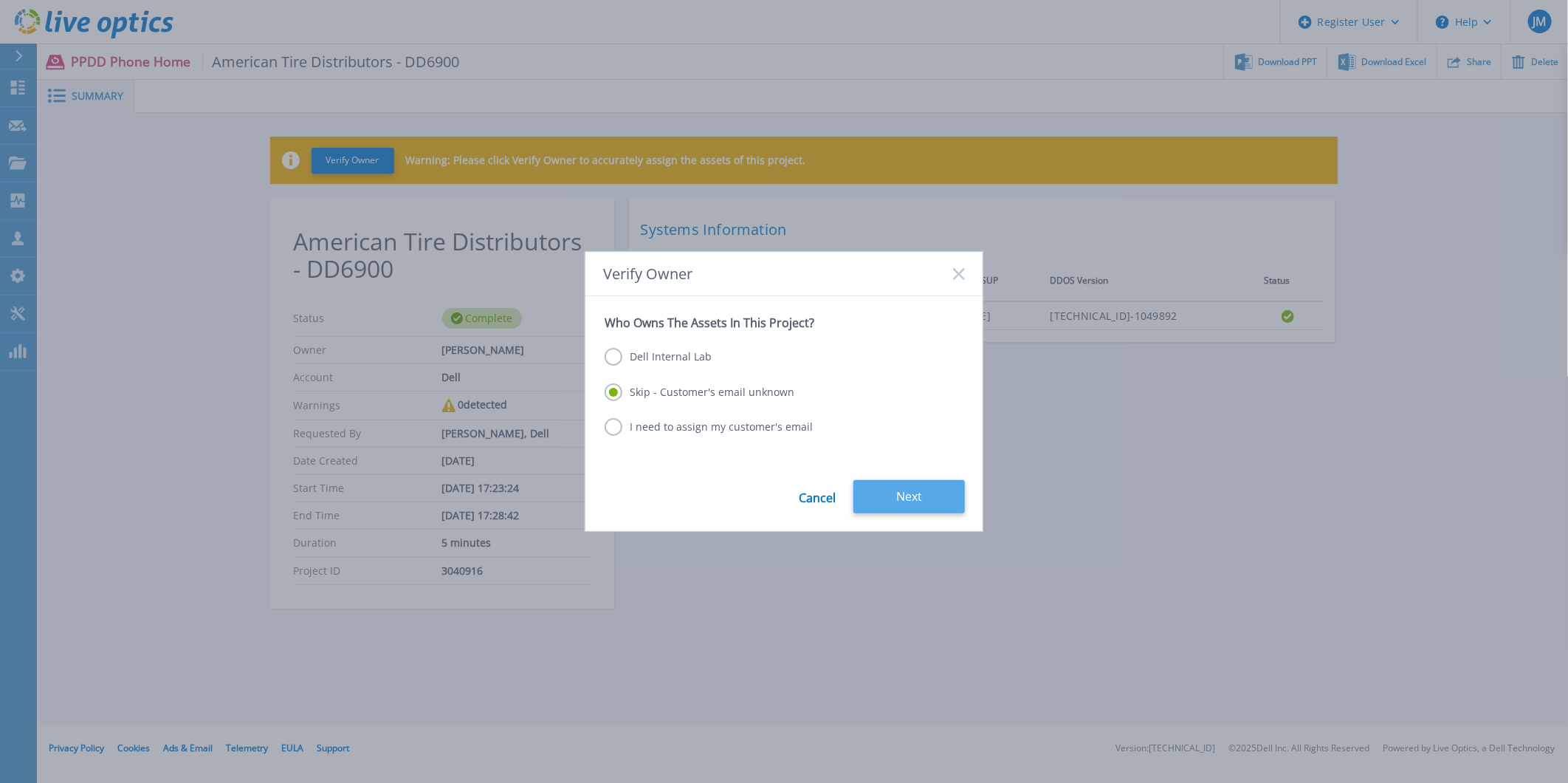
click at [904, 483] on button "Next" at bounding box center [909, 496] width 111 height 34
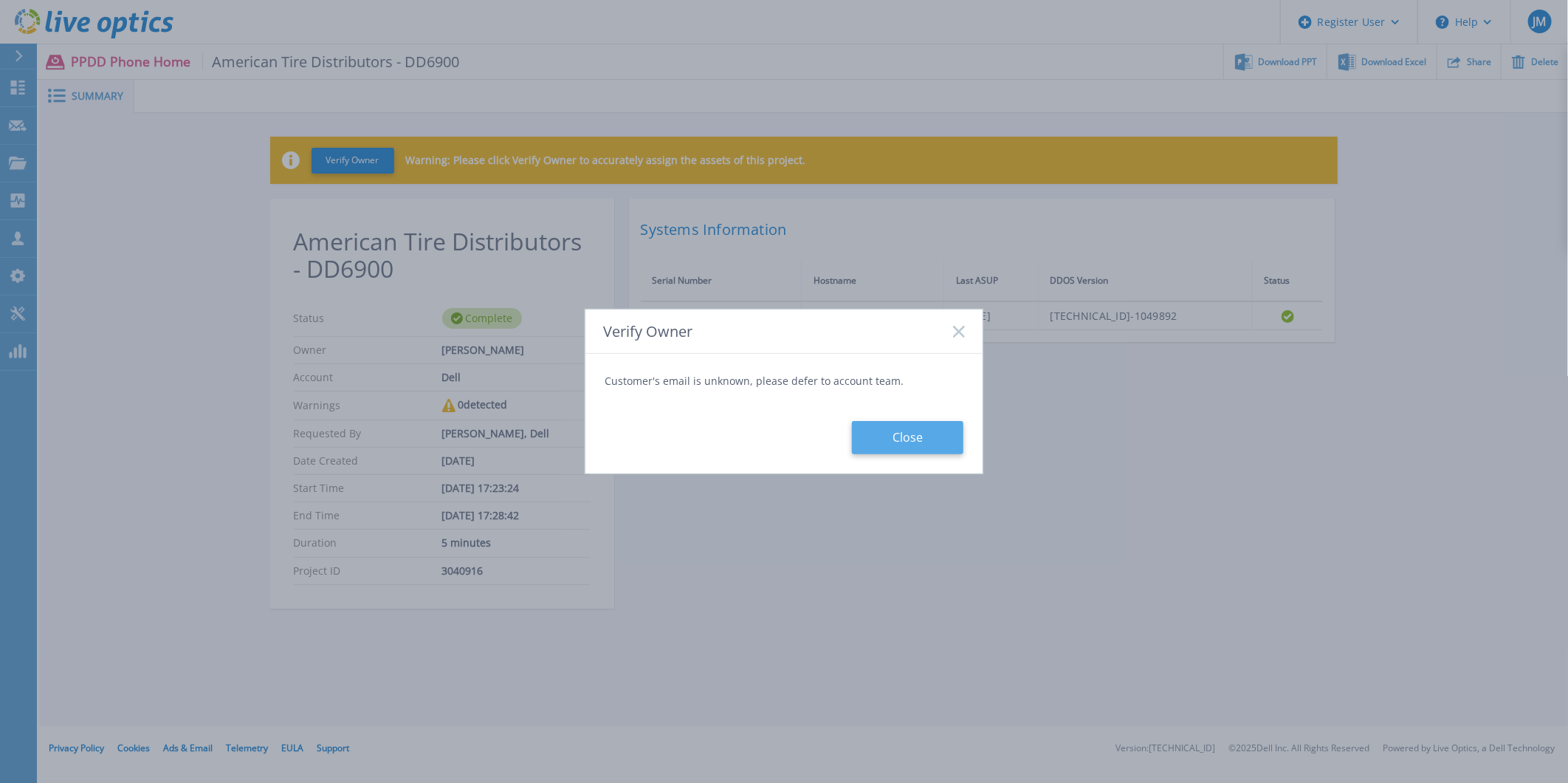
click at [905, 439] on button "Close" at bounding box center [907, 438] width 111 height 34
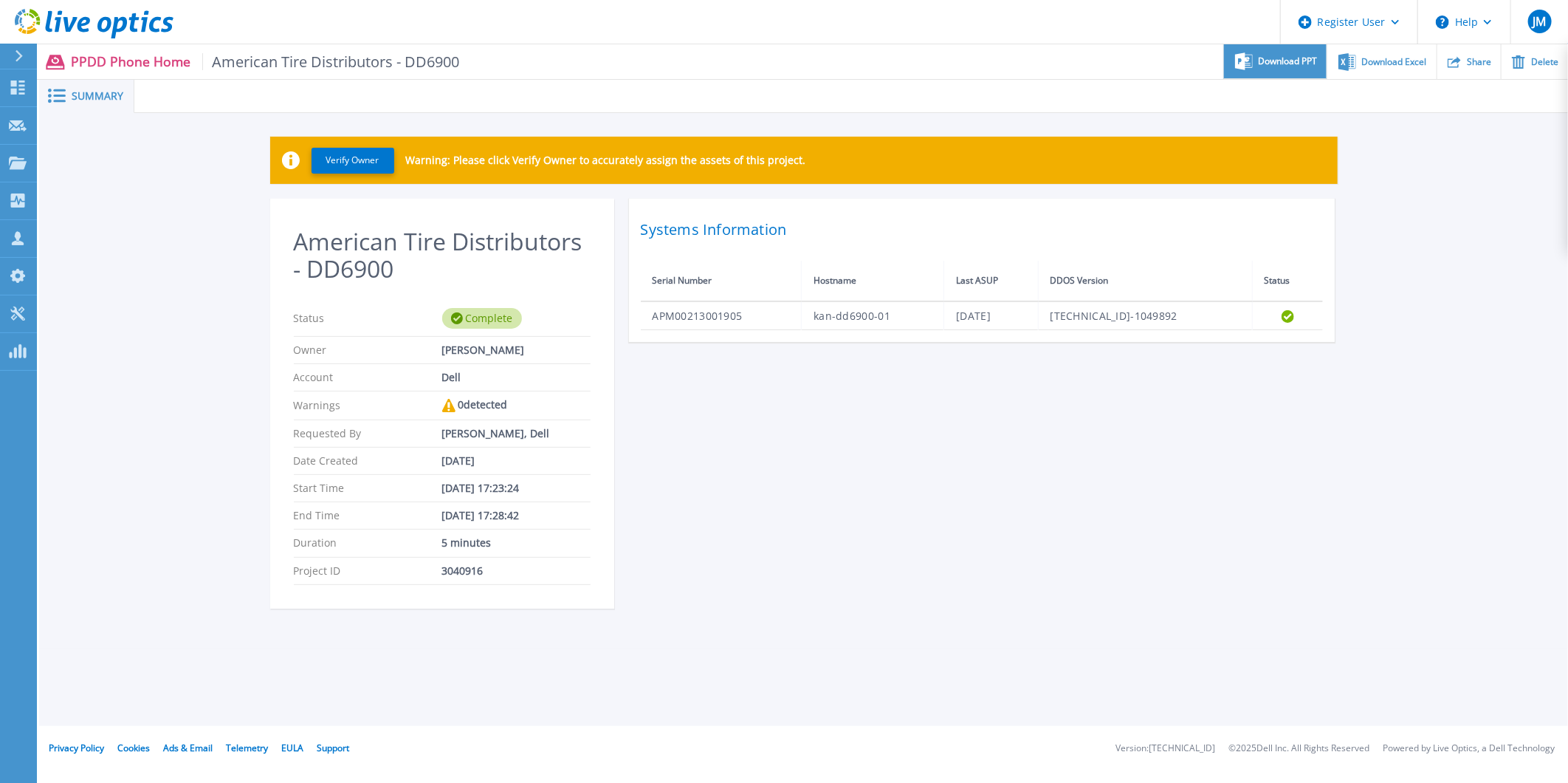
click at [1275, 62] on span "Download PPT" at bounding box center [1289, 60] width 59 height 9
